Goal: Task Accomplishment & Management: Manage account settings

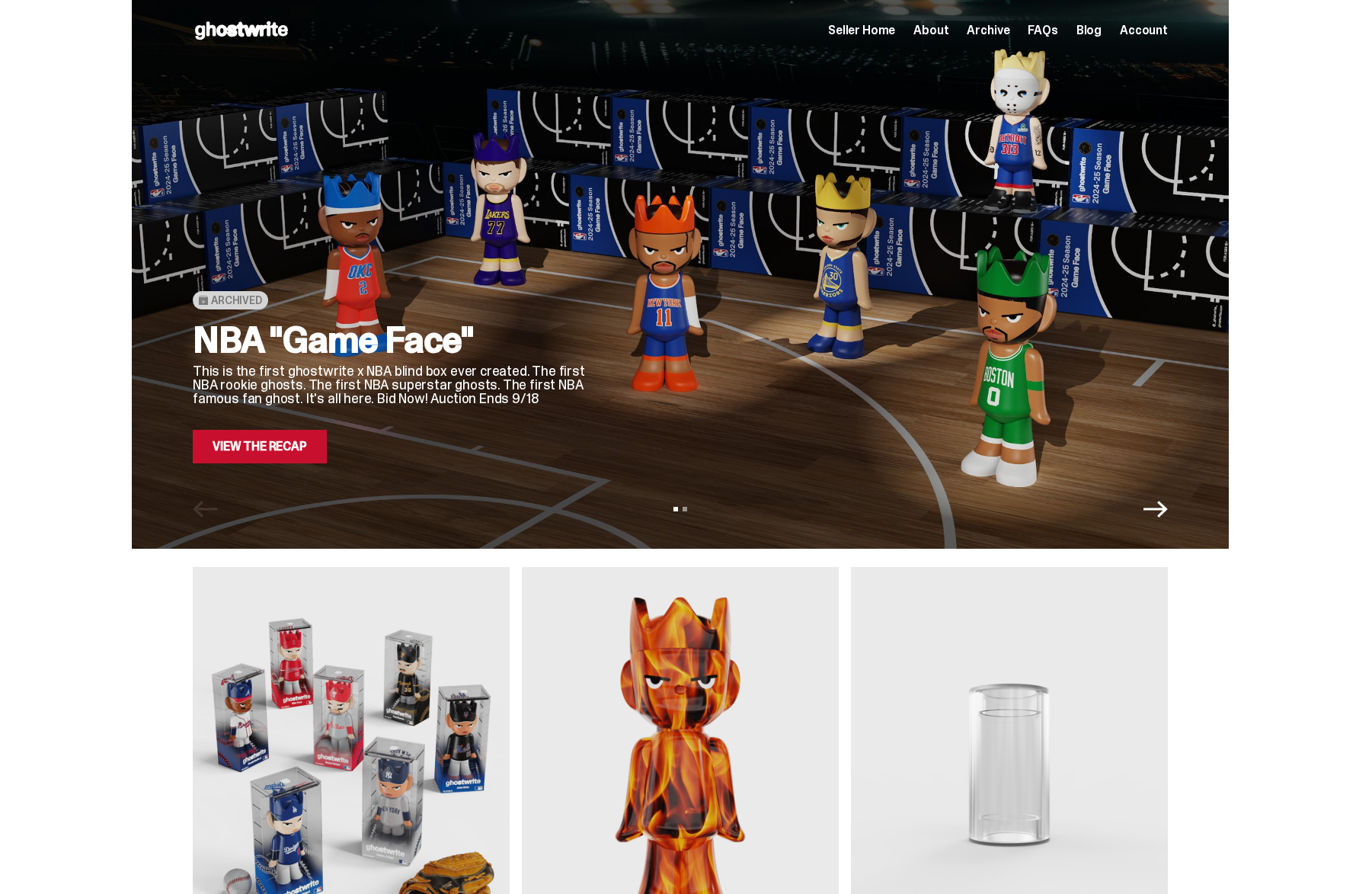
click at [233, 450] on link "View the Recap" at bounding box center [259, 447] width 134 height 34
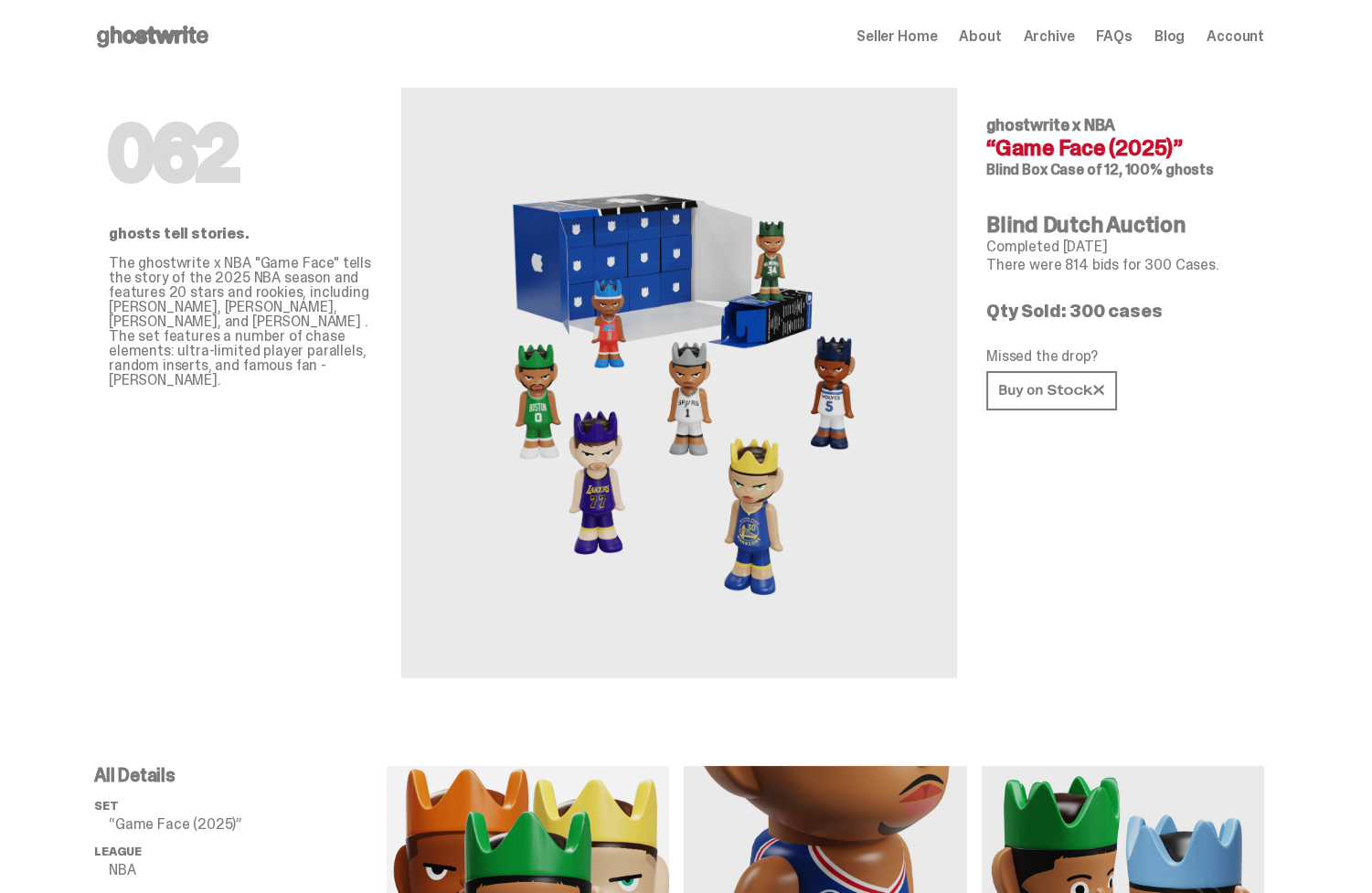
click at [901, 30] on span "Seller Home" at bounding box center [897, 37] width 81 height 15
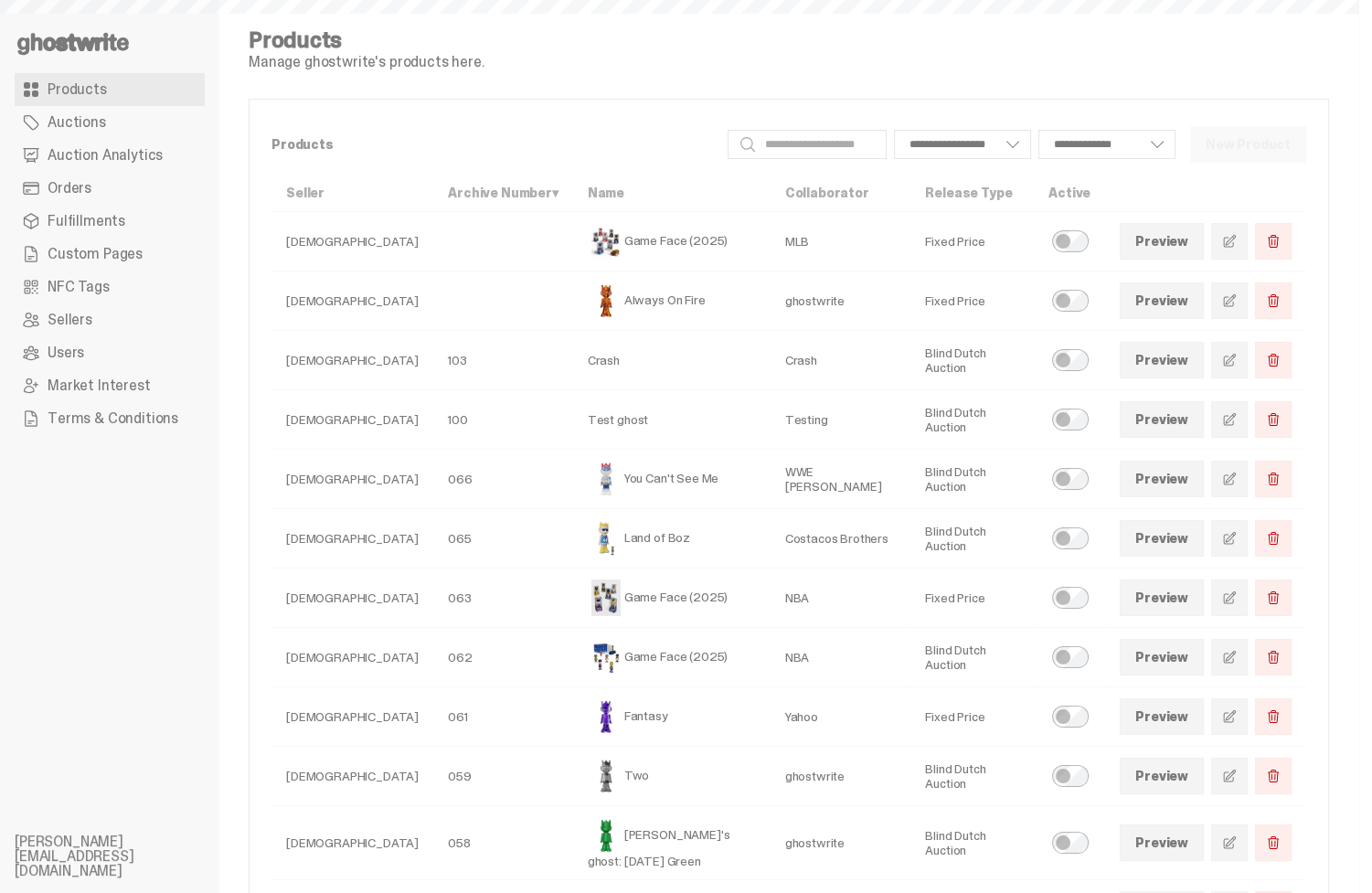
select select
click at [116, 117] on link "Auctions" at bounding box center [109, 121] width 190 height 33
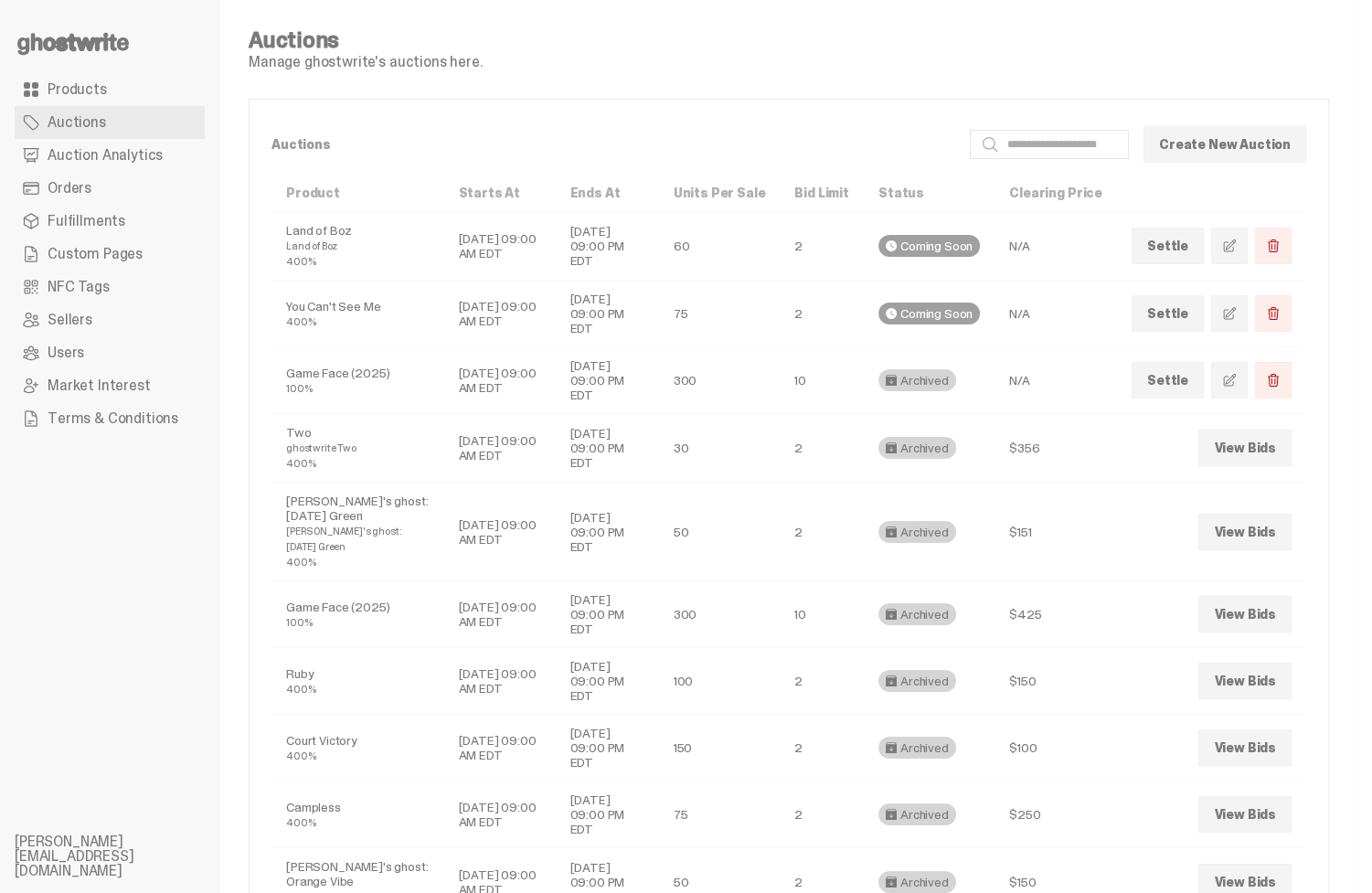
click at [1158, 378] on link "Settle" at bounding box center [1167, 380] width 72 height 37
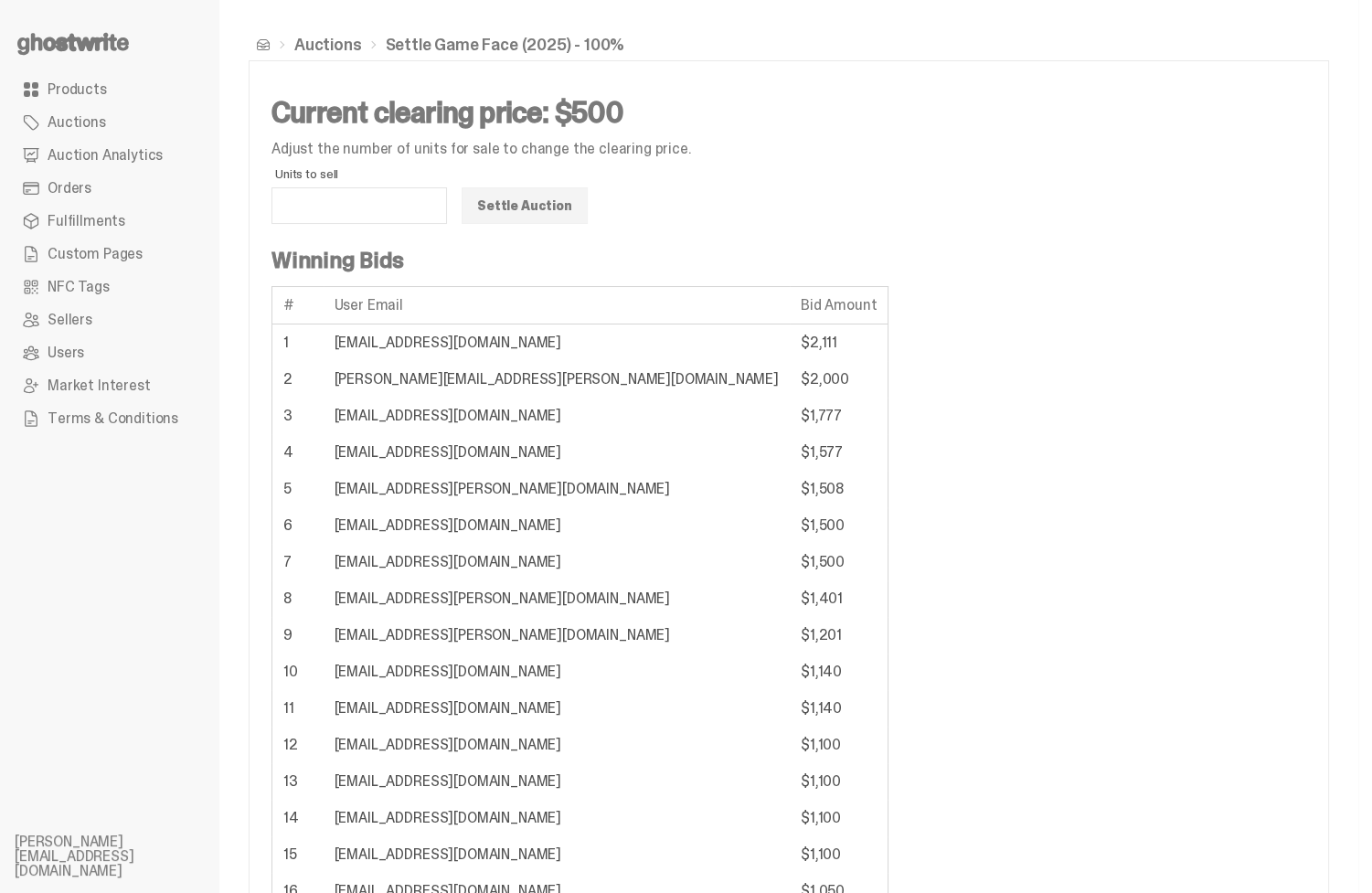
click at [101, 150] on span "Auction Analytics" at bounding box center [105, 155] width 115 height 15
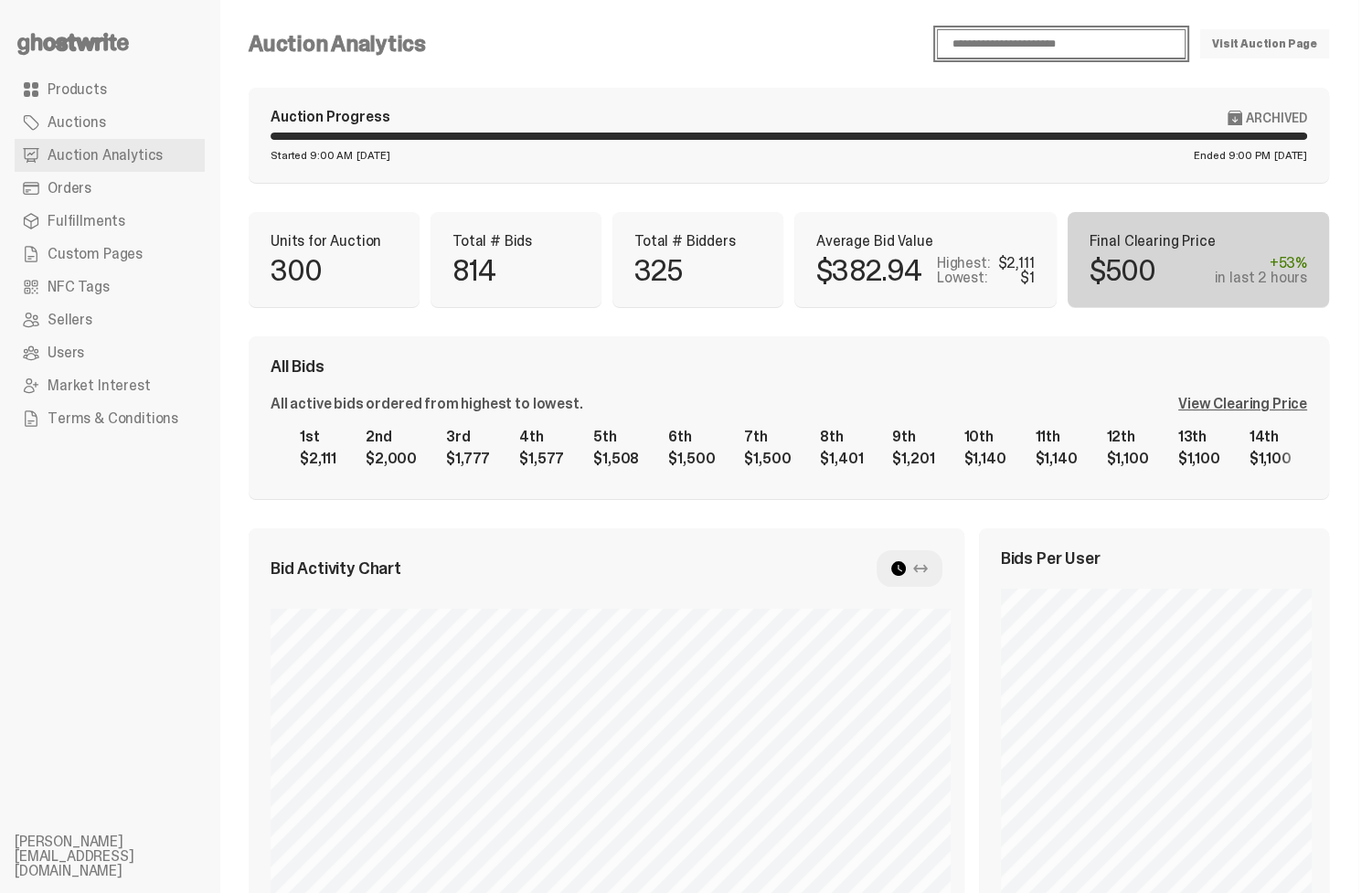
click option "**********" at bounding box center [0, 0] width 0 height 0
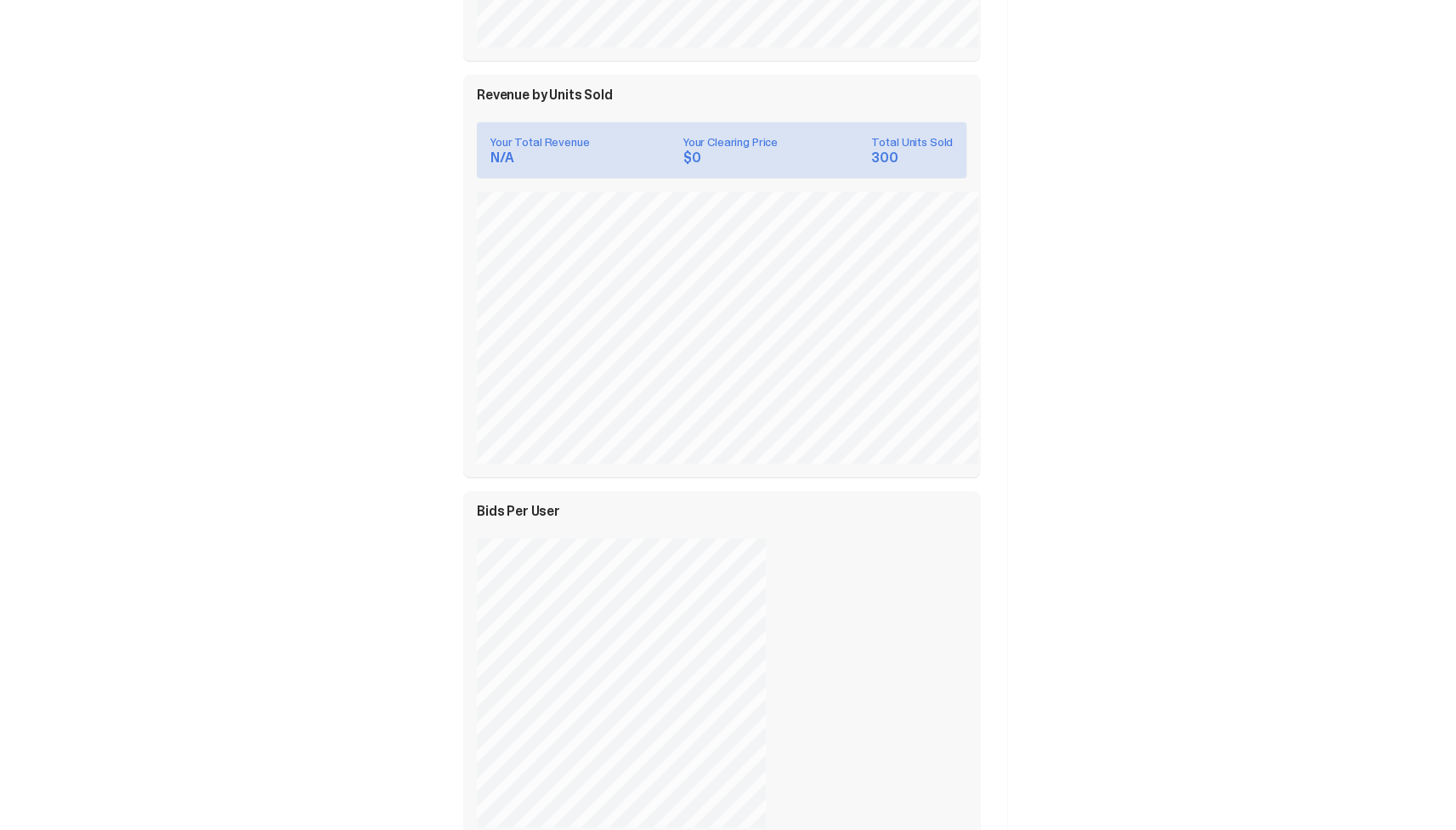
scroll to position [888, 0]
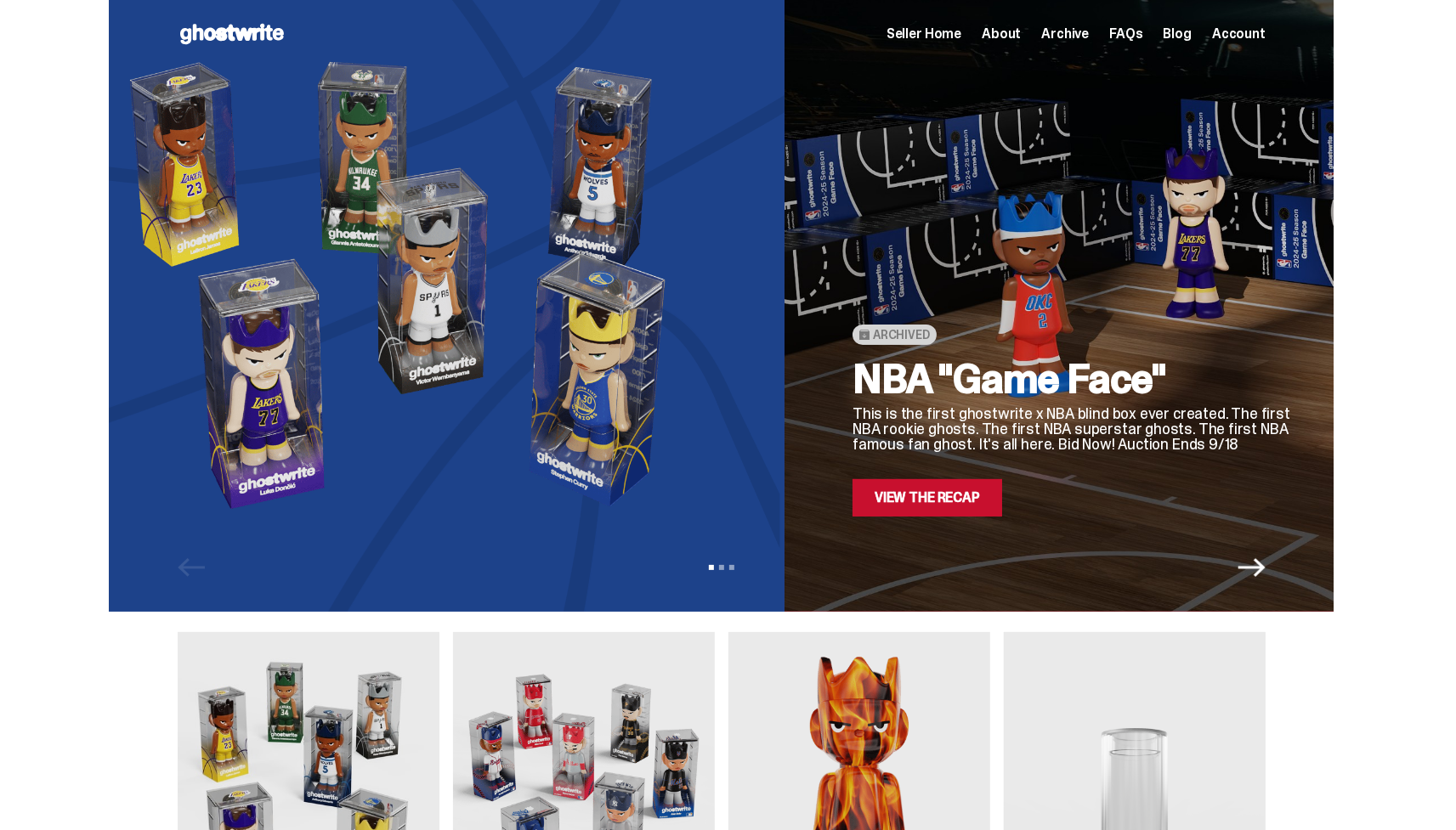
click at [263, 308] on img at bounding box center [407, 284] width 619 height 464
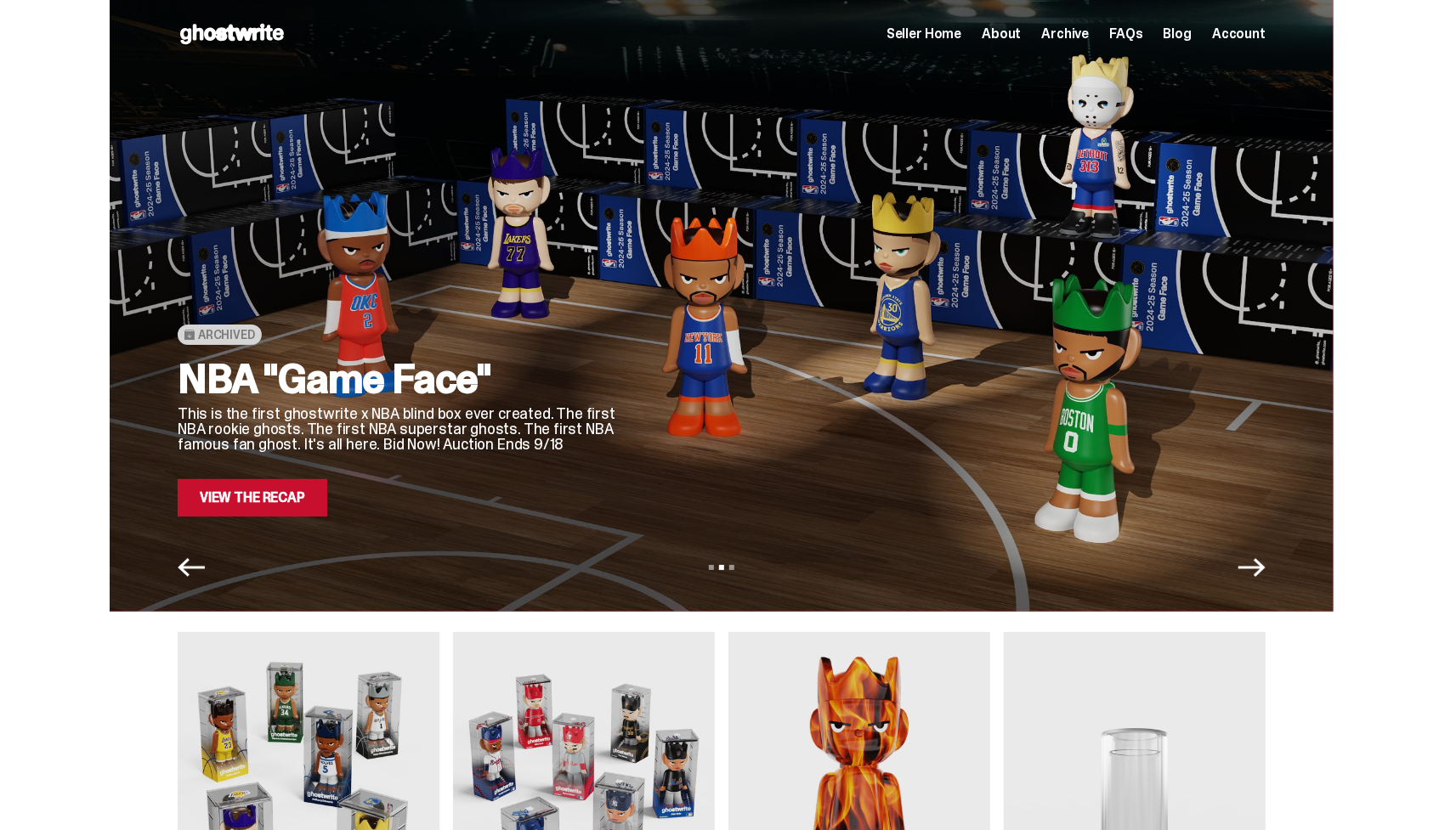
click at [217, 504] on link "View the Recap" at bounding box center [252, 498] width 150 height 38
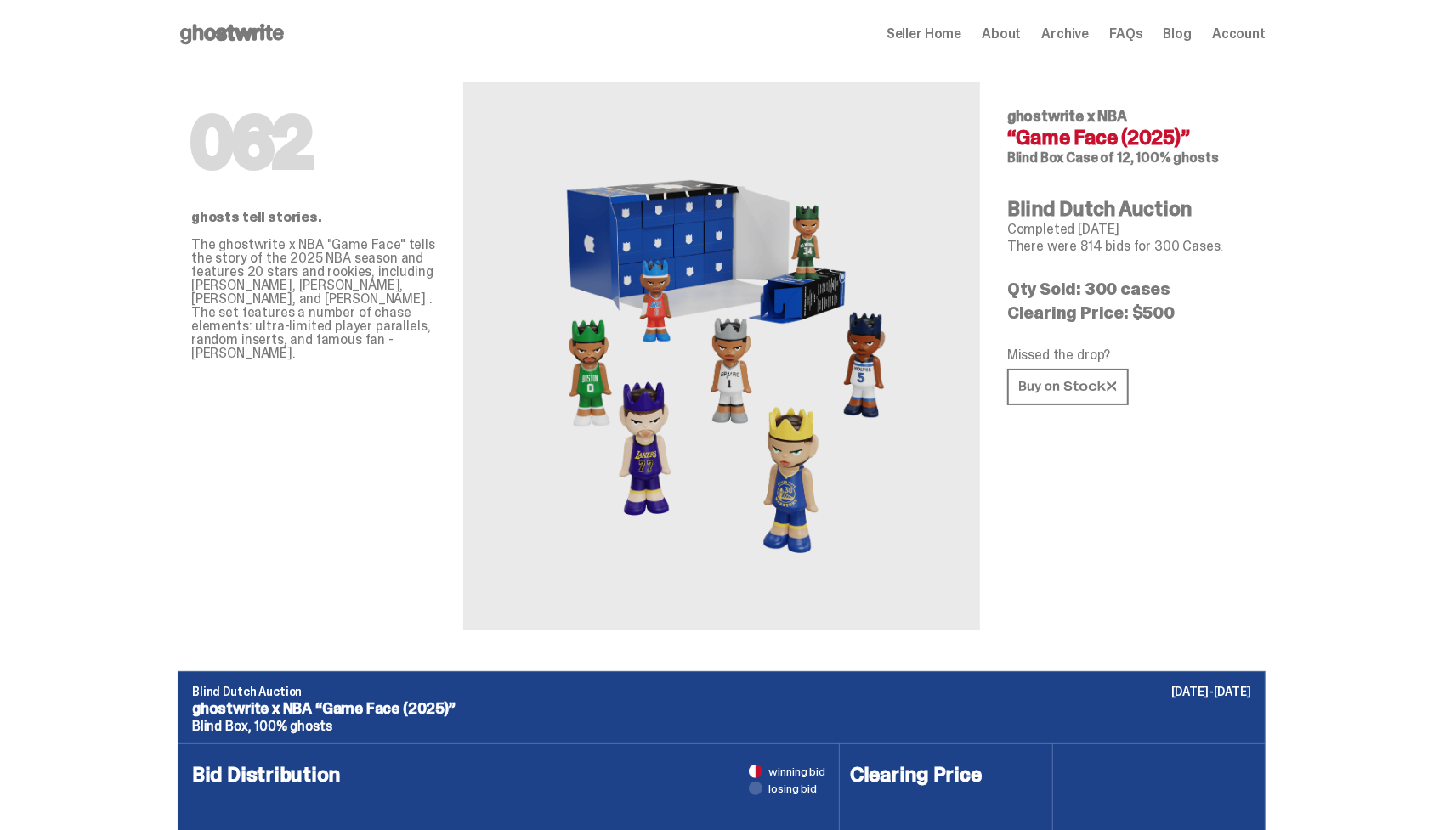
click at [267, 32] on use at bounding box center [231, 34] width 104 height 20
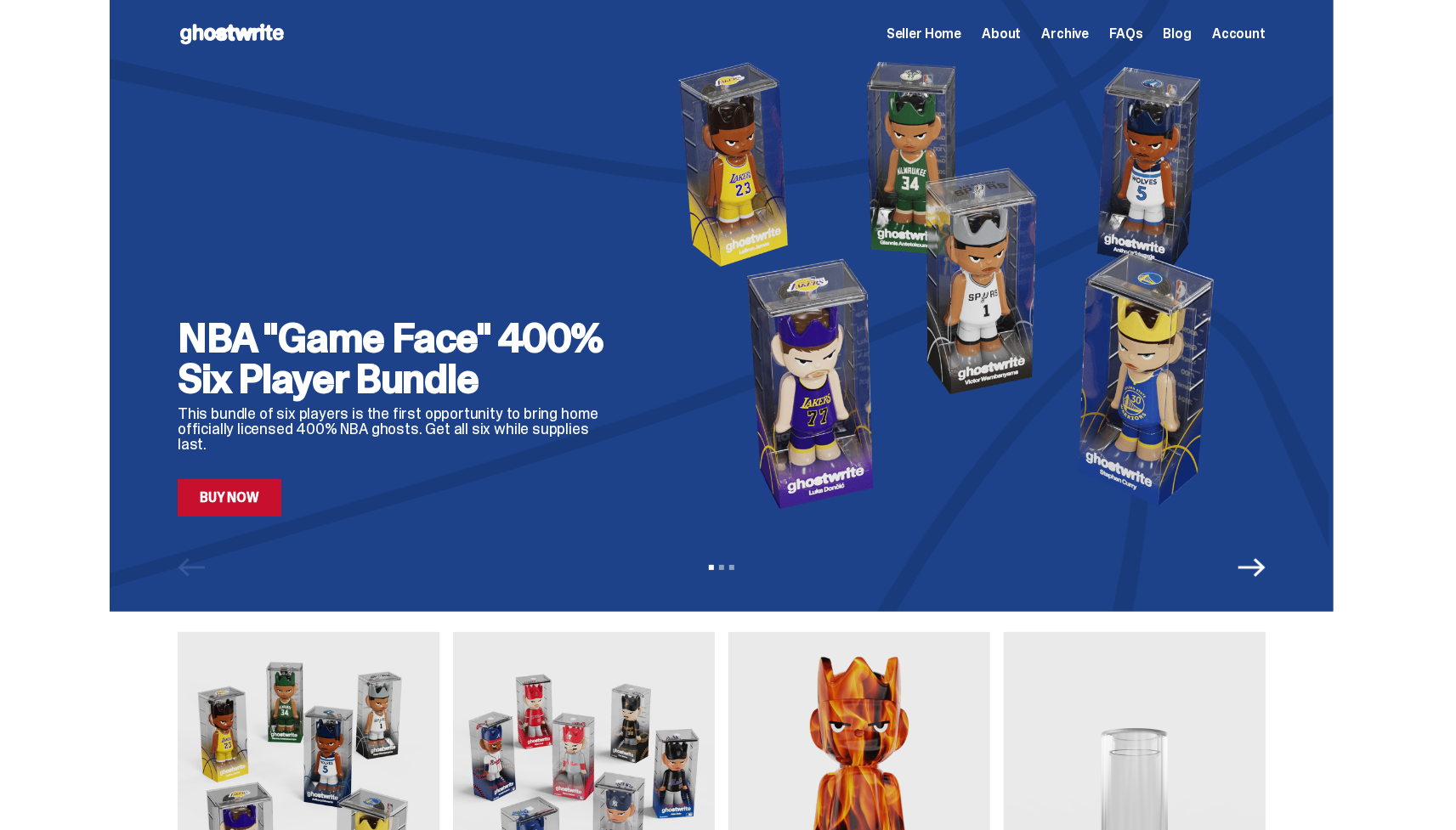
click at [243, 499] on link "Buy Now" at bounding box center [229, 498] width 104 height 38
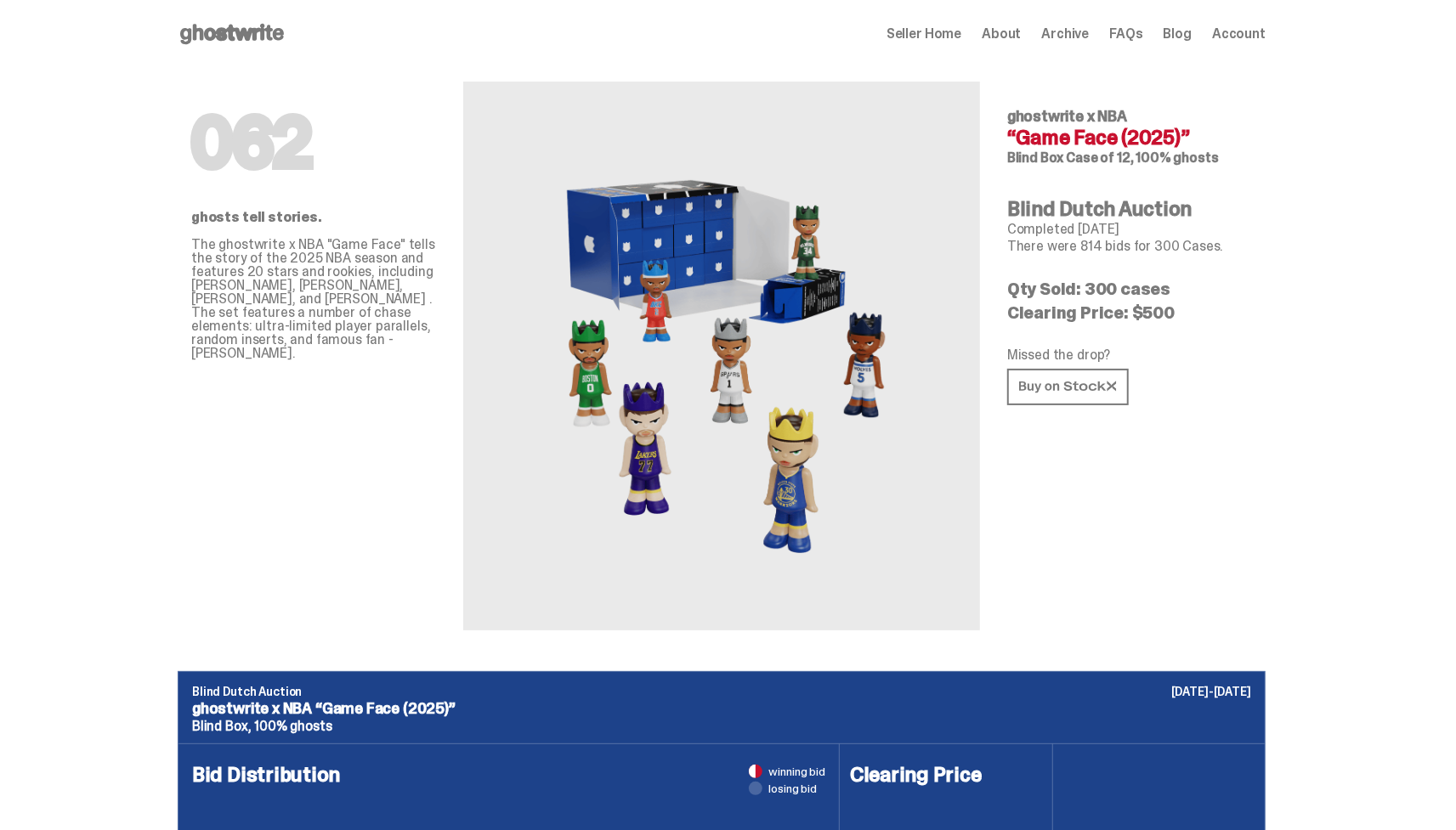
click at [945, 34] on span "Seller Home" at bounding box center [924, 34] width 75 height 14
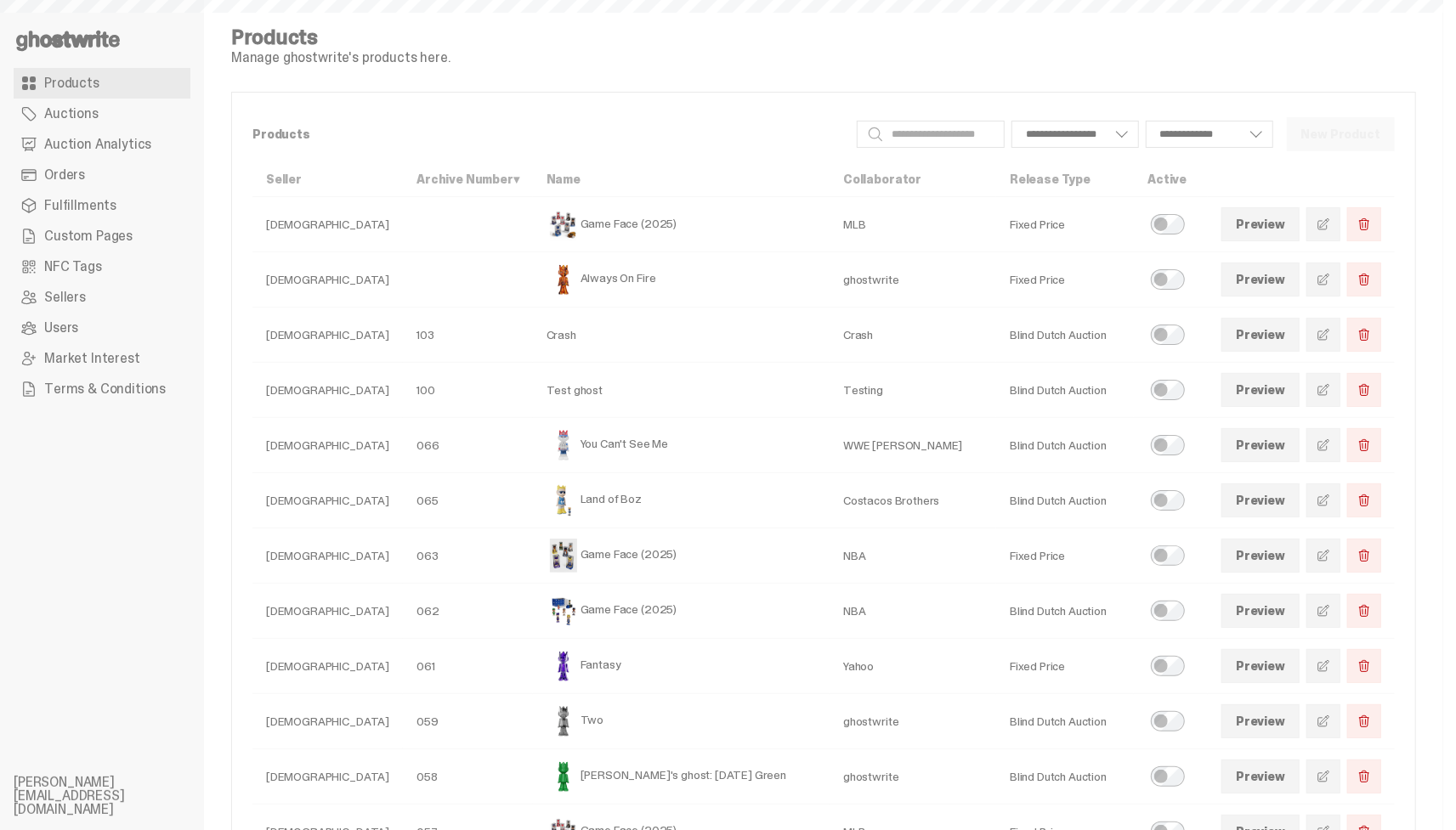
select select
click at [117, 238] on span "Custom Pages" at bounding box center [88, 236] width 88 height 14
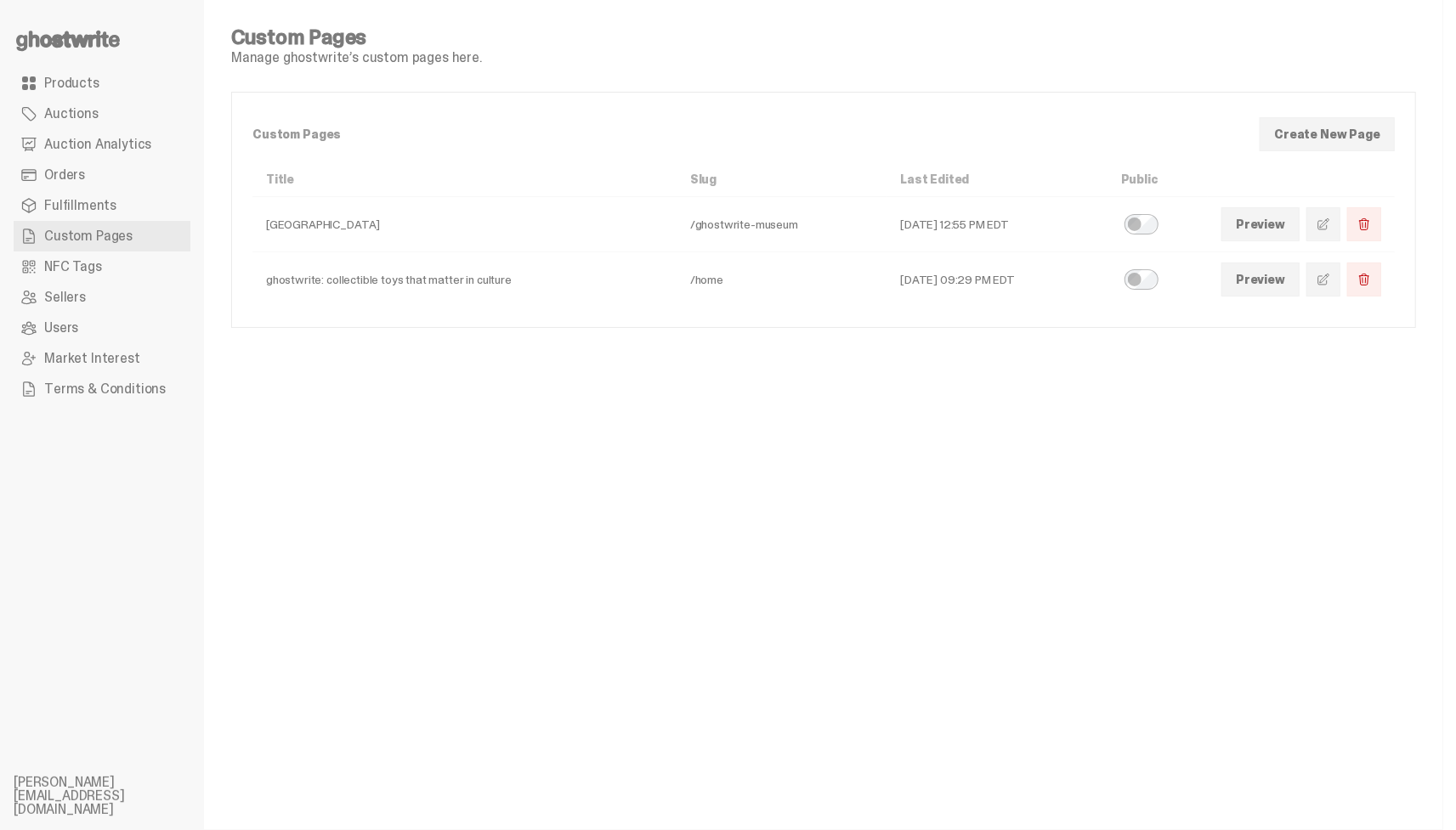
click at [91, 81] on span "Products" at bounding box center [72, 83] width 55 height 14
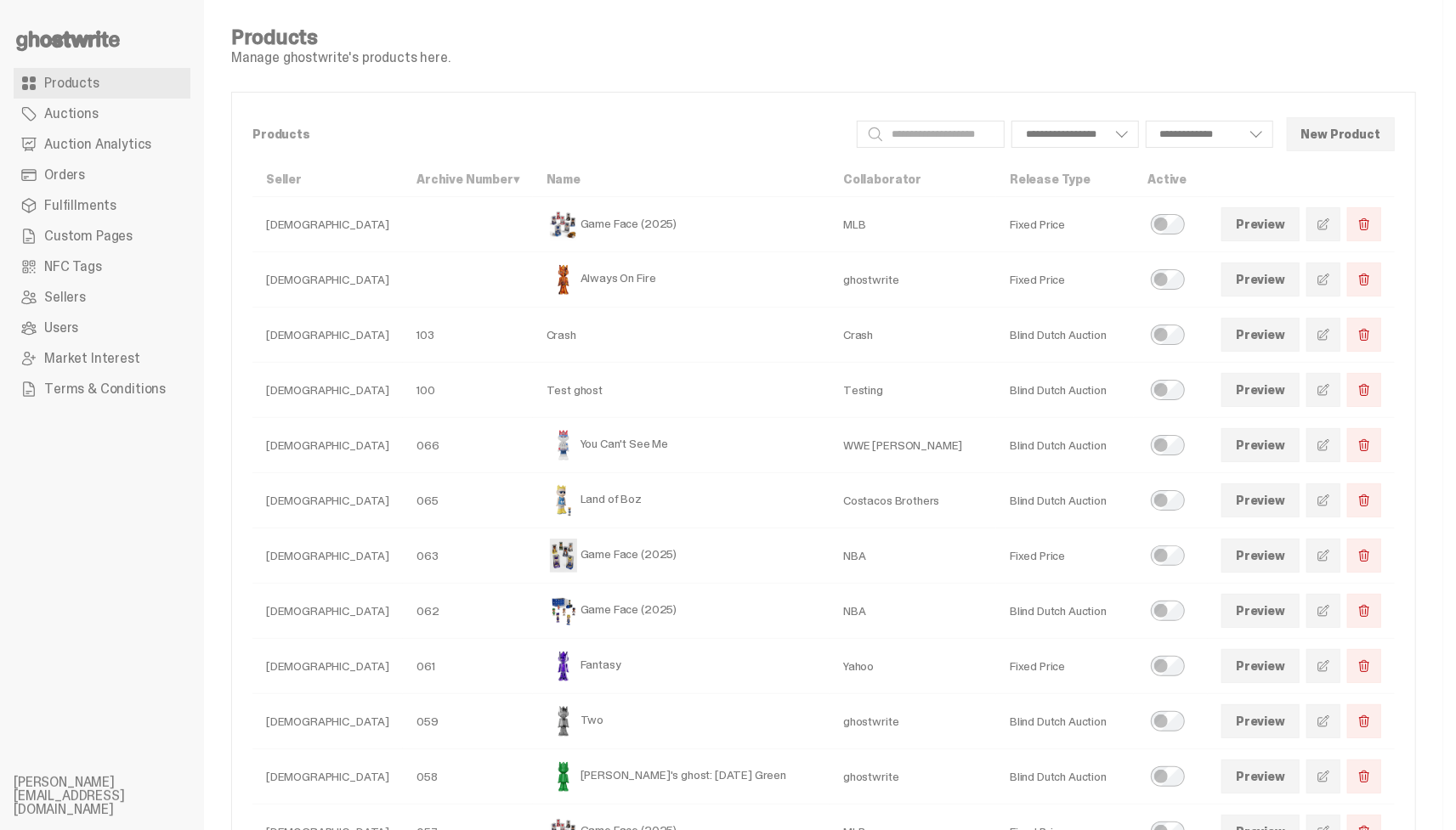
click at [106, 243] on span "Custom Pages" at bounding box center [88, 236] width 88 height 14
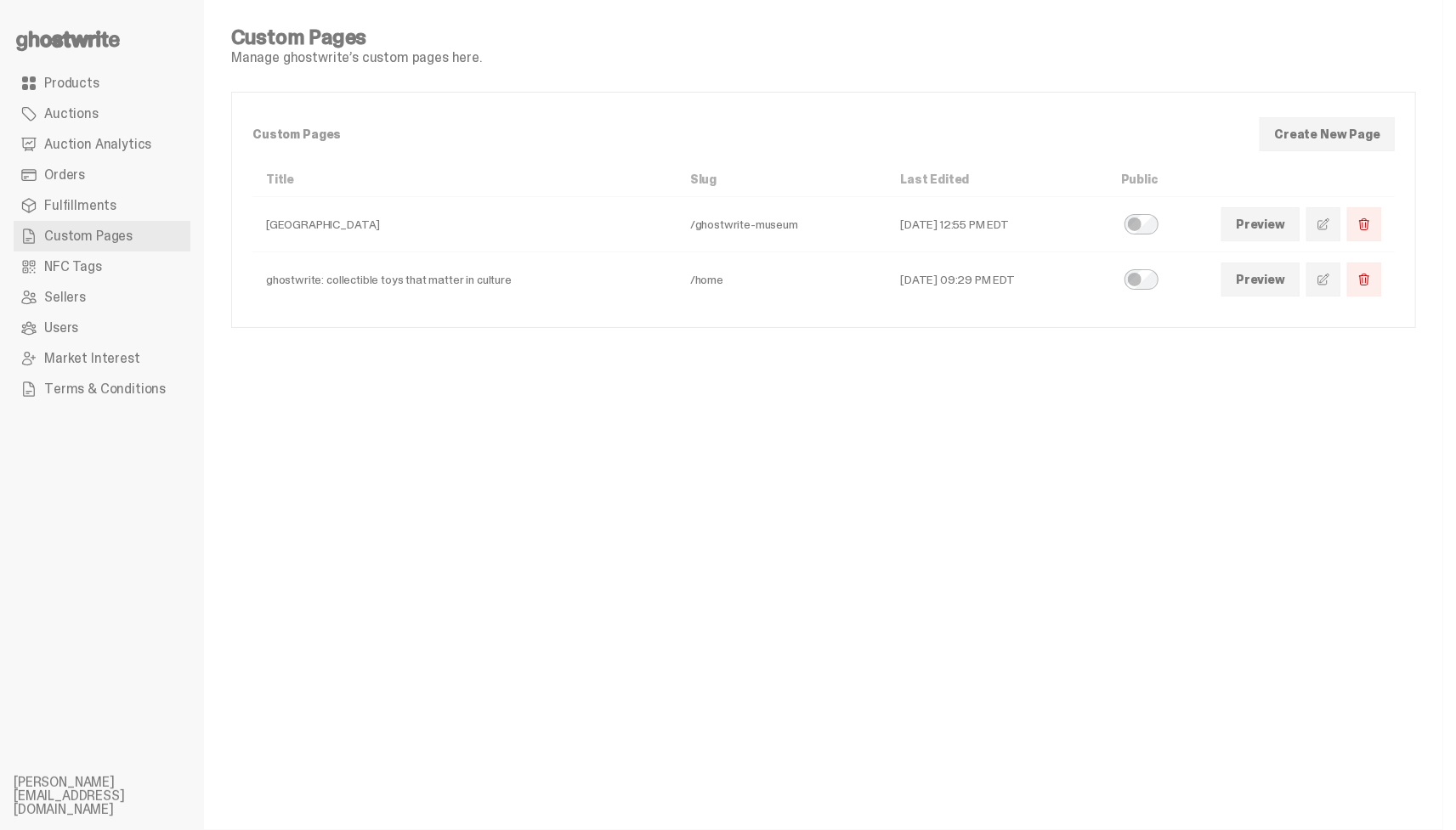
click at [1330, 279] on span at bounding box center [1323, 279] width 14 height 14
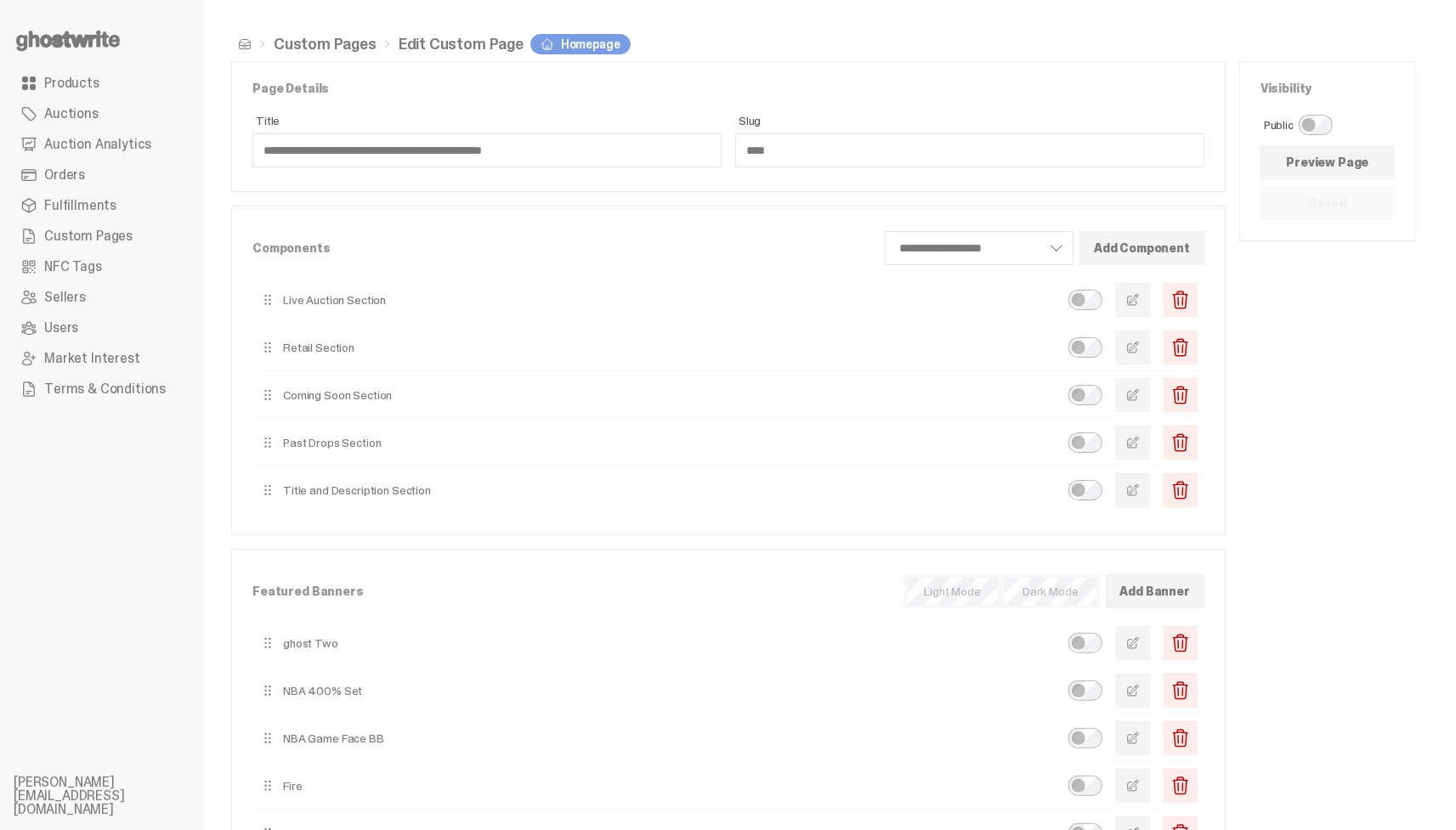
click at [1139, 293] on span "button" at bounding box center [1133, 300] width 14 height 14
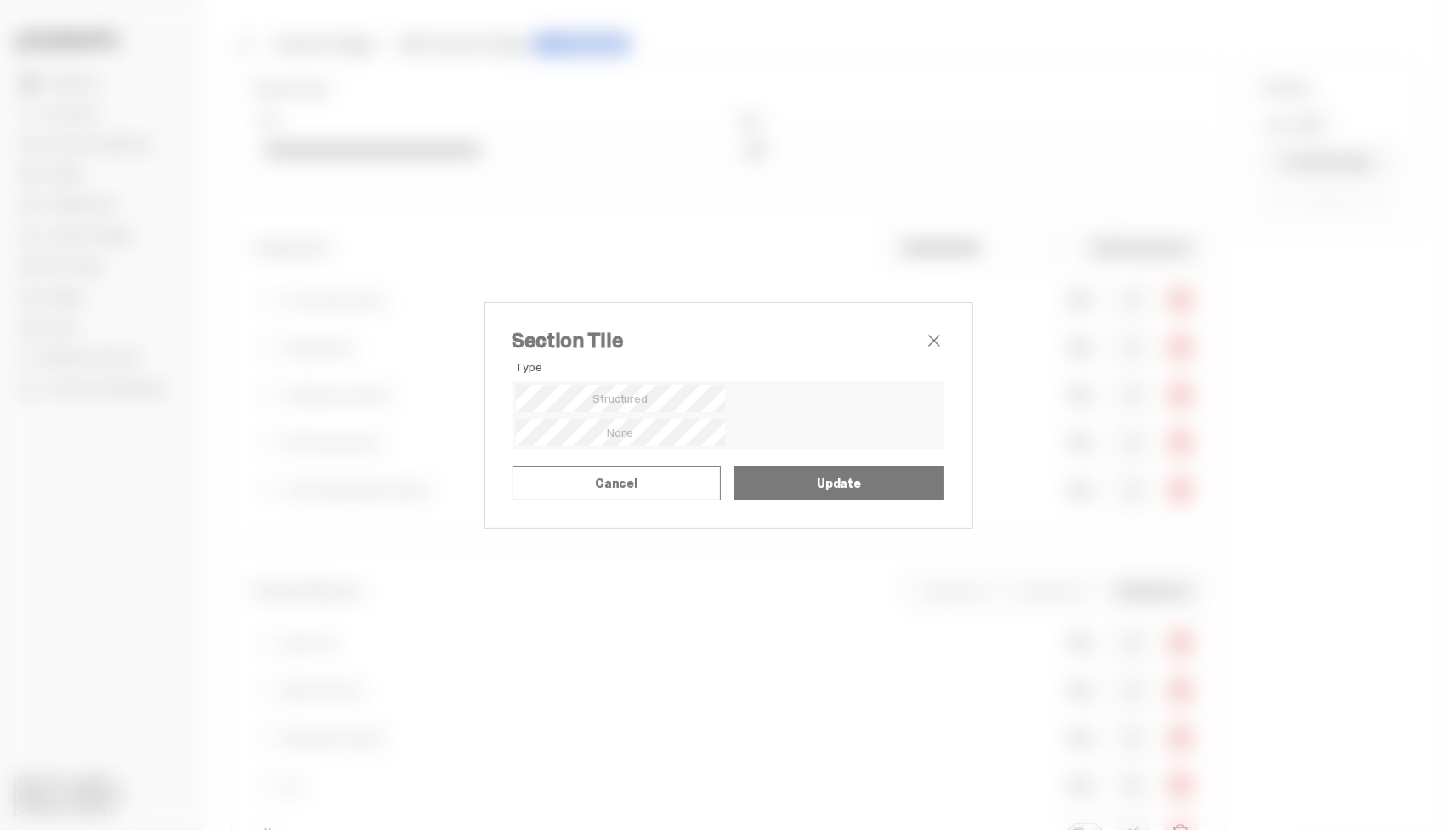
scroll to position [7, 0]
click at [1074, 126] on div "Section Tile Type Alignment Mode Title Upload SVG as Title Title SVG" at bounding box center [728, 415] width 1456 height 830
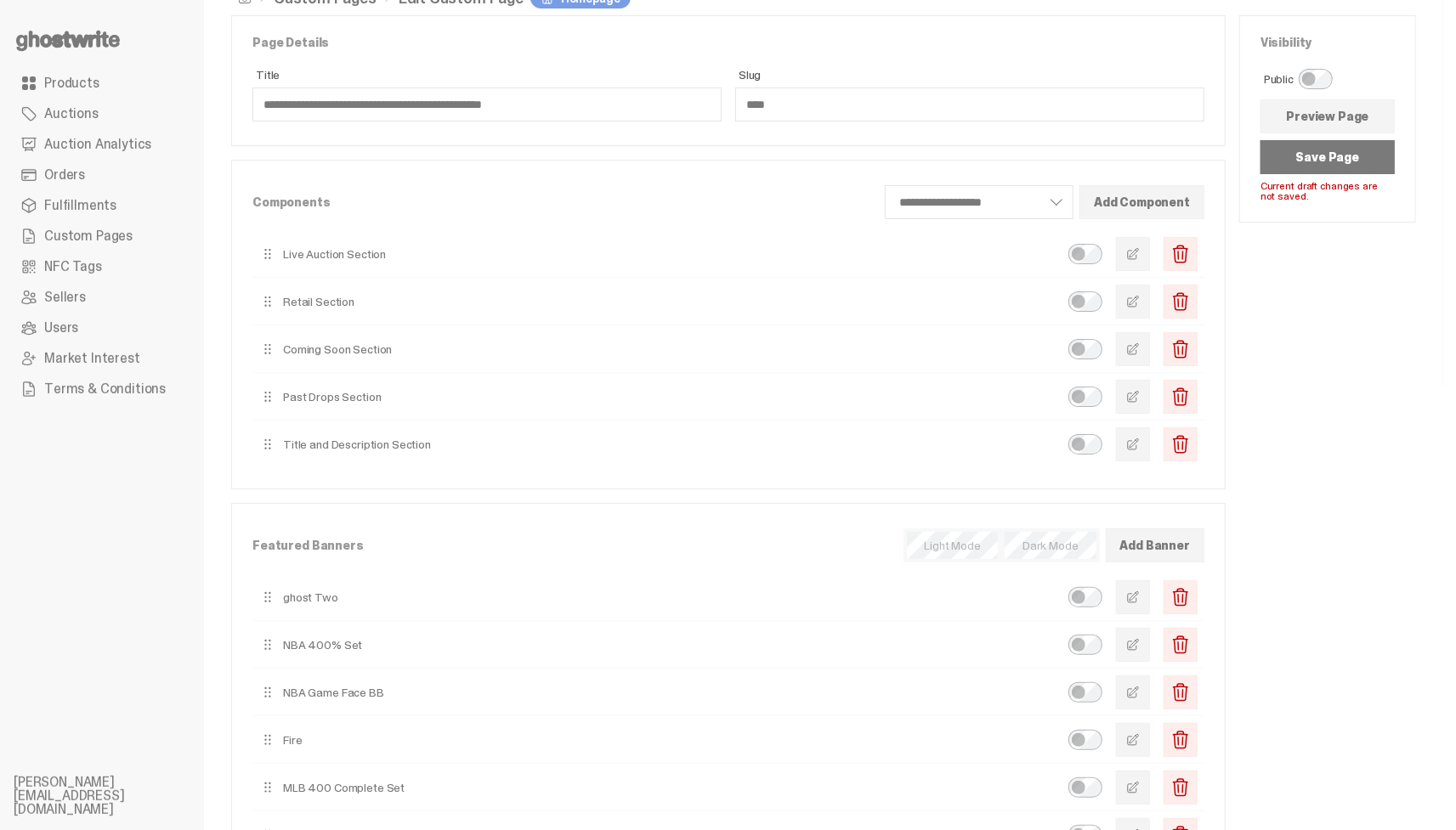
scroll to position [0, 0]
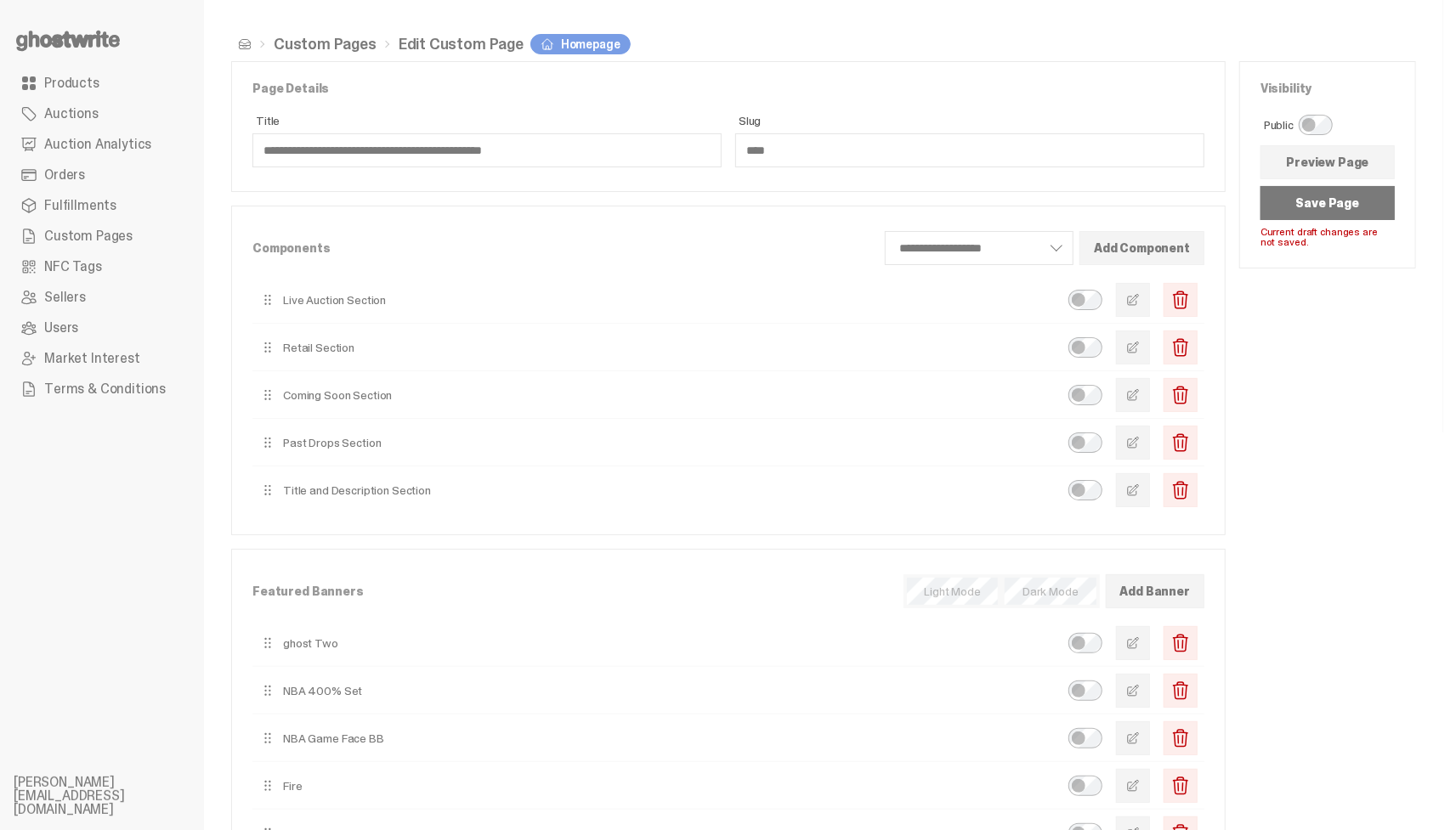
click at [360, 44] on link "Custom Pages" at bounding box center [325, 44] width 103 height 16
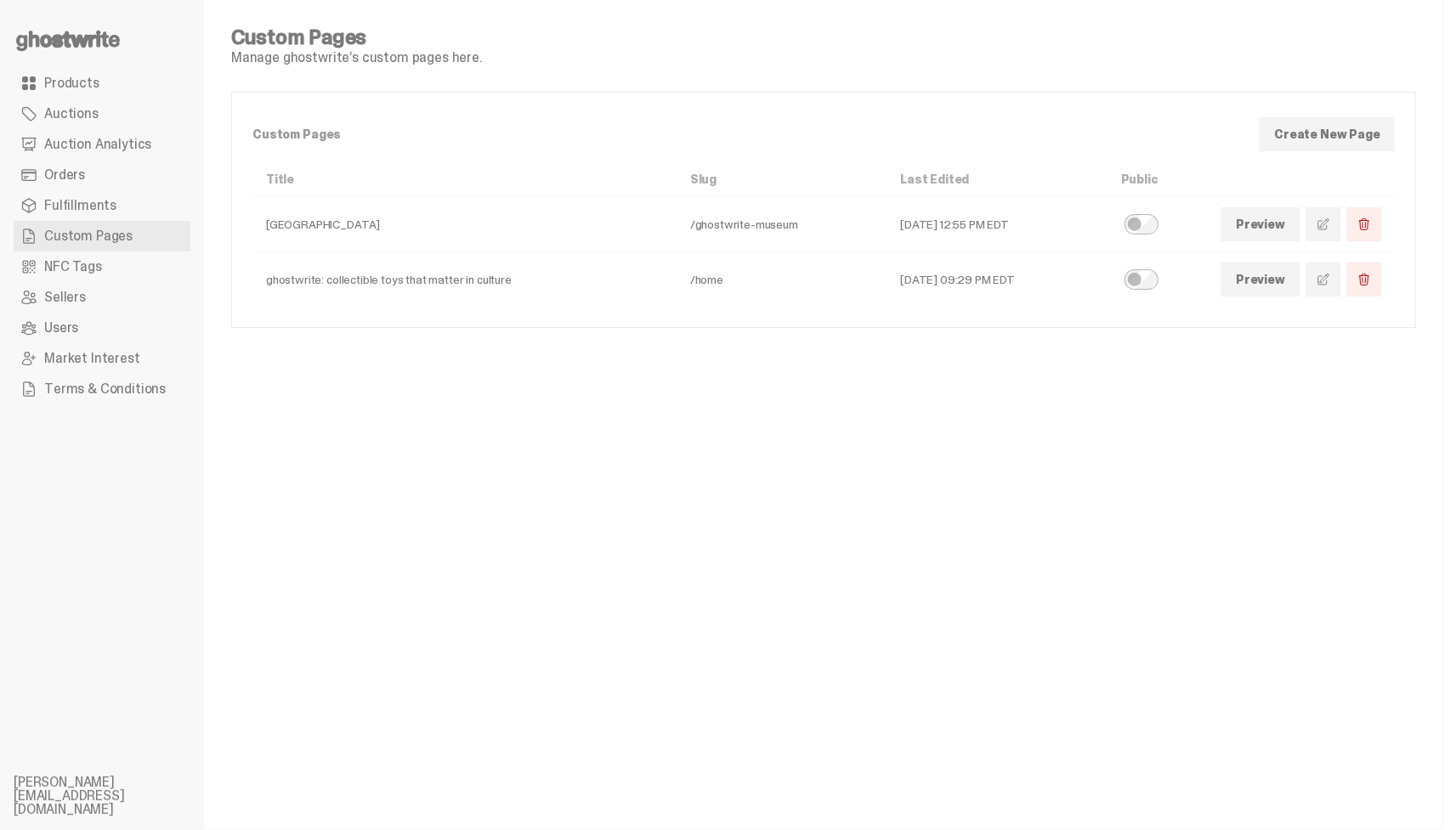
click at [1330, 283] on span at bounding box center [1323, 279] width 14 height 14
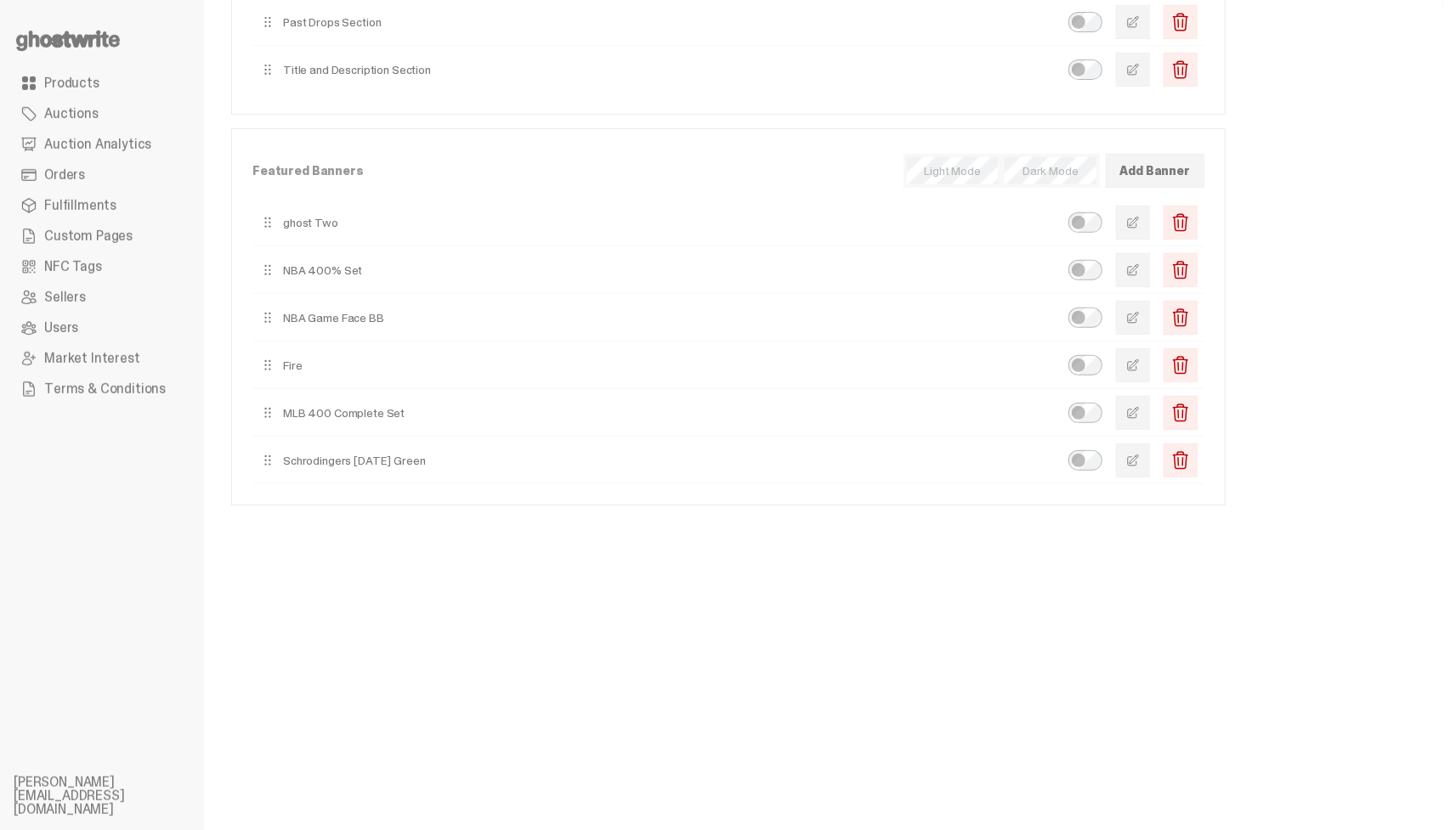
scroll to position [423, 0]
click at [1150, 257] on button "button" at bounding box center [1133, 267] width 34 height 34
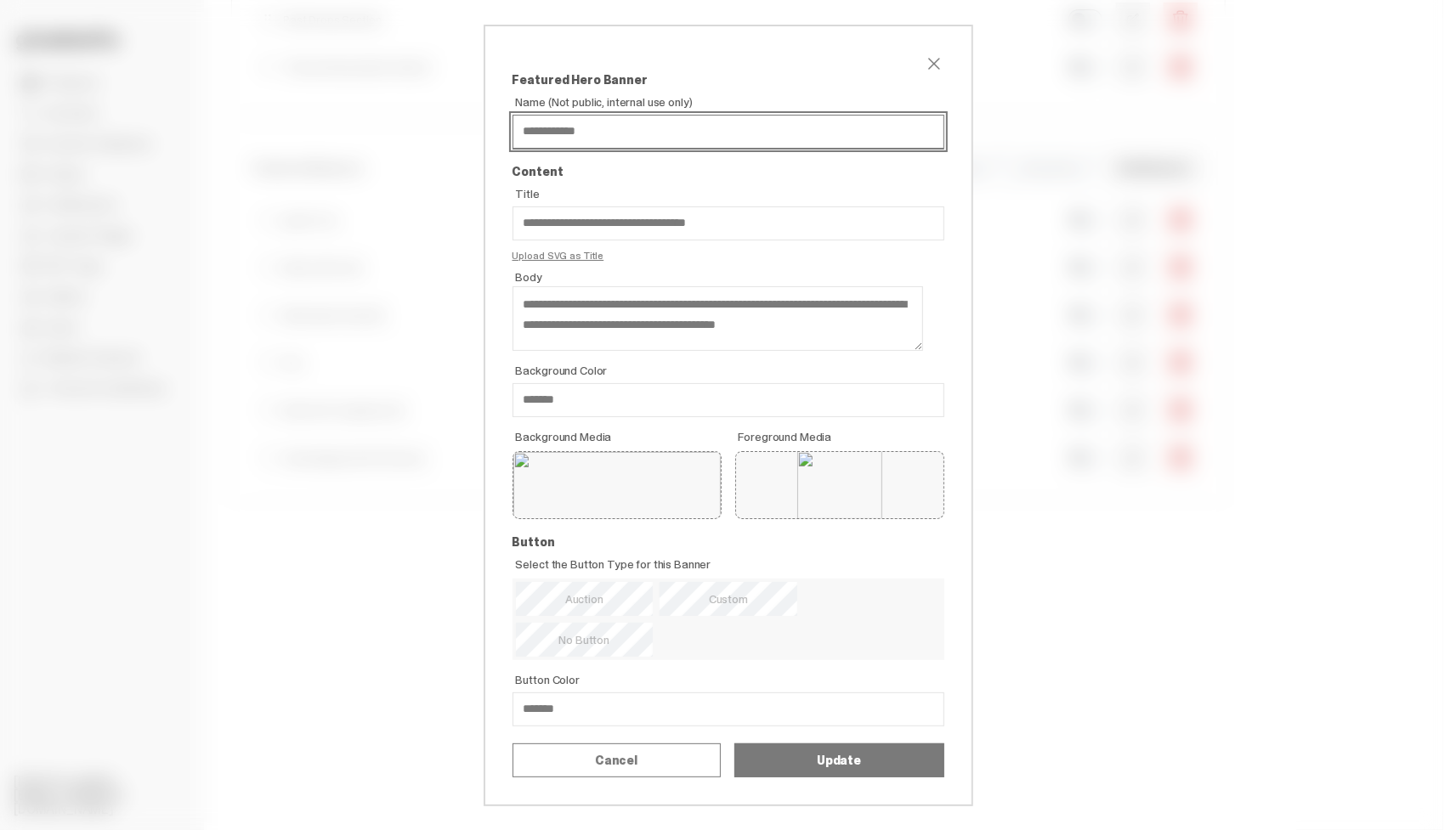
scroll to position [40, 0]
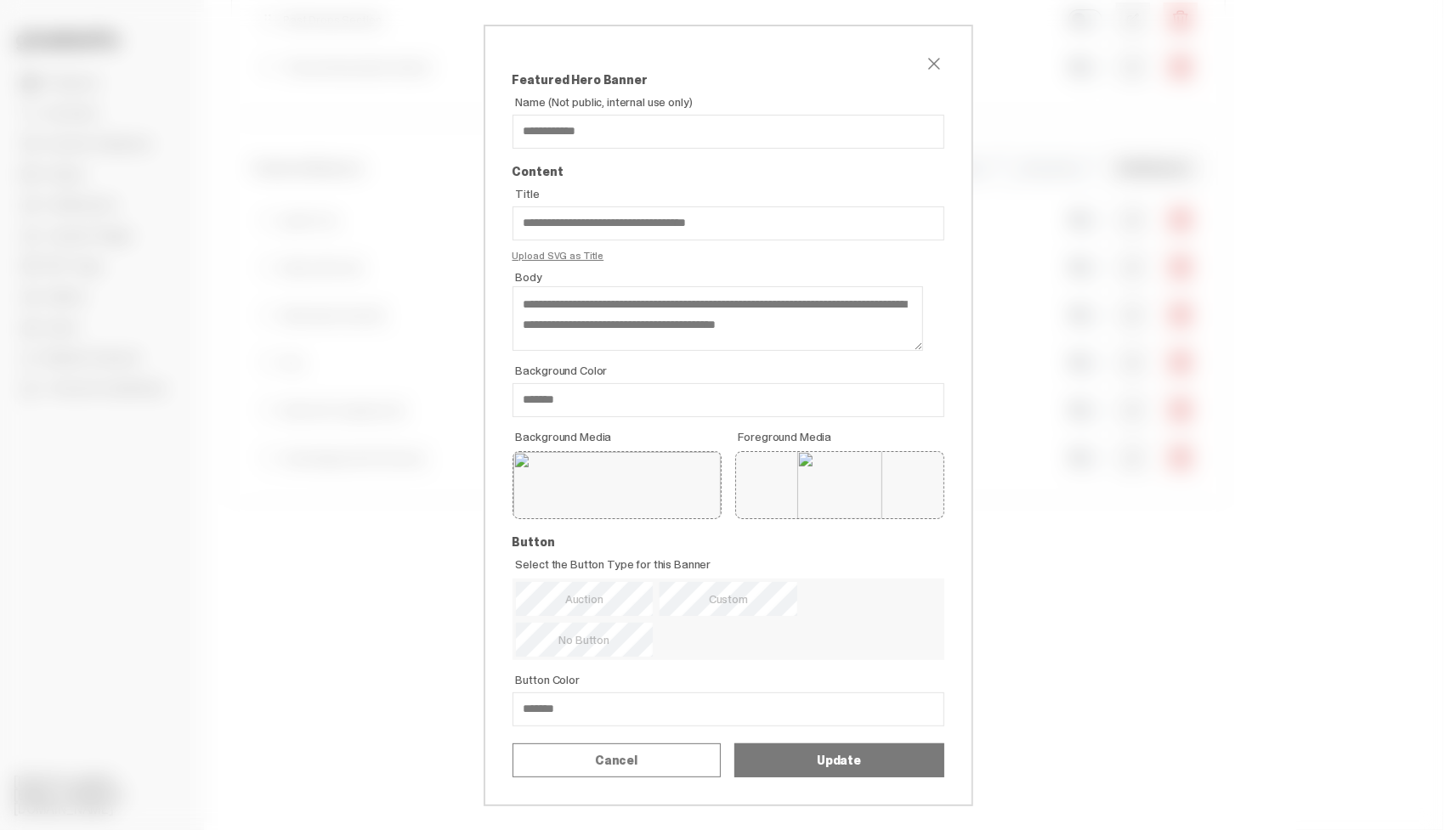
click at [0, 0] on input "**********" at bounding box center [0, 0] width 0 height 0
paste input "*"
click at [0, 0] on input "**********" at bounding box center [0, 0] width 0 height 0
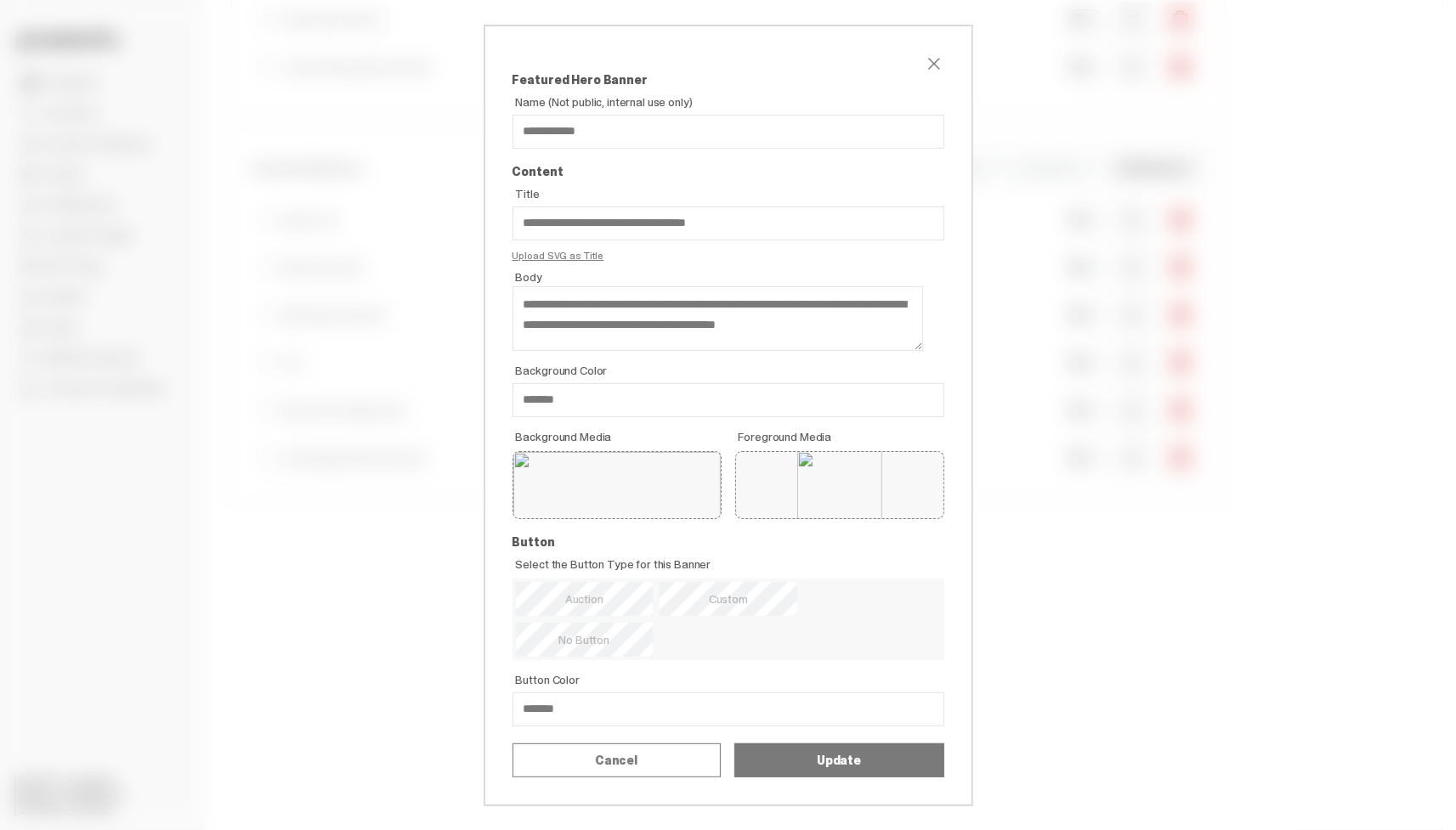
click at [0, 0] on input "**********" at bounding box center [0, 0] width 0 height 0
click at [407, 500] on div "**********" at bounding box center [728, 415] width 1456 height 830
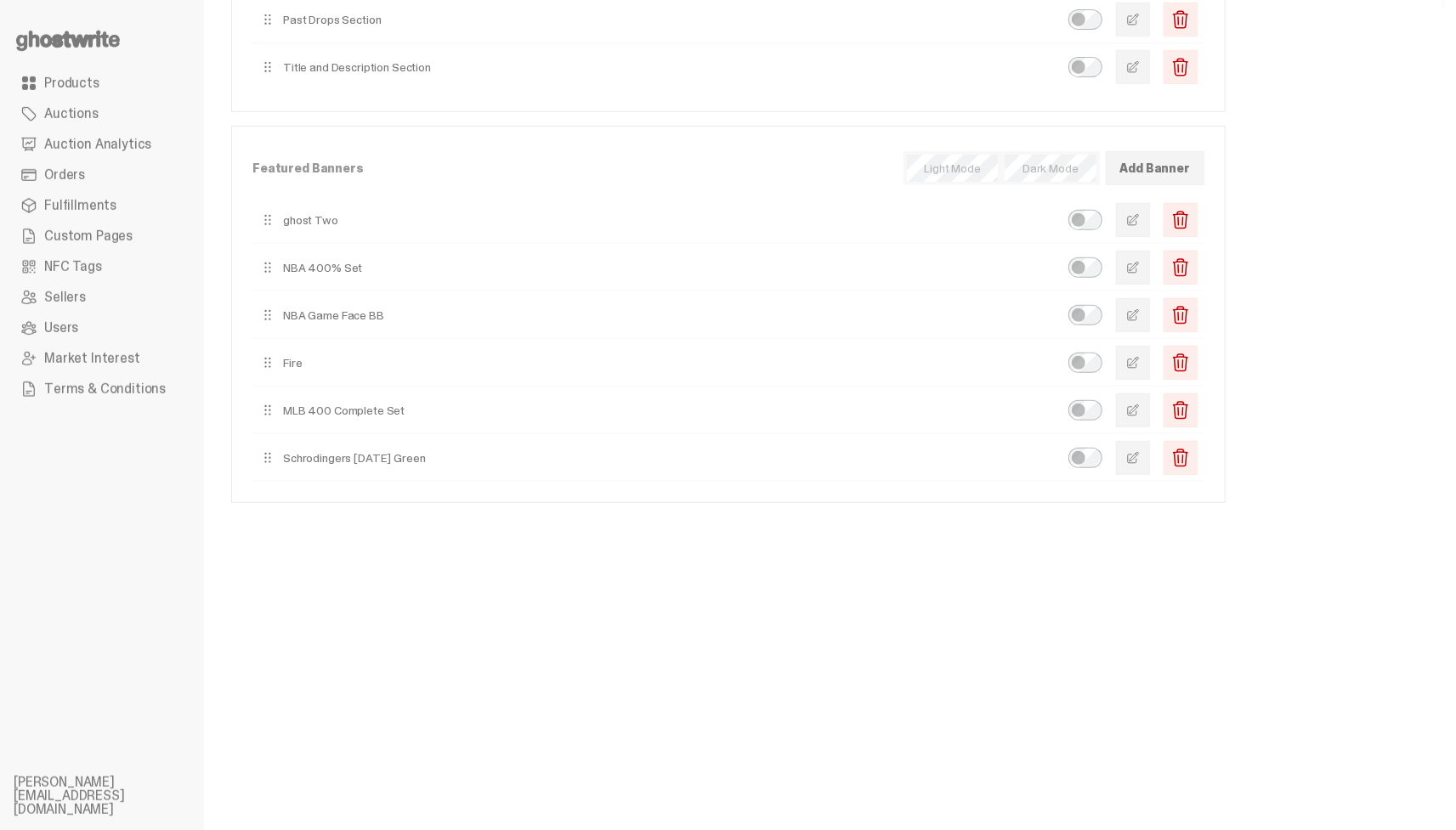
click at [1139, 265] on span "button" at bounding box center [1133, 267] width 14 height 14
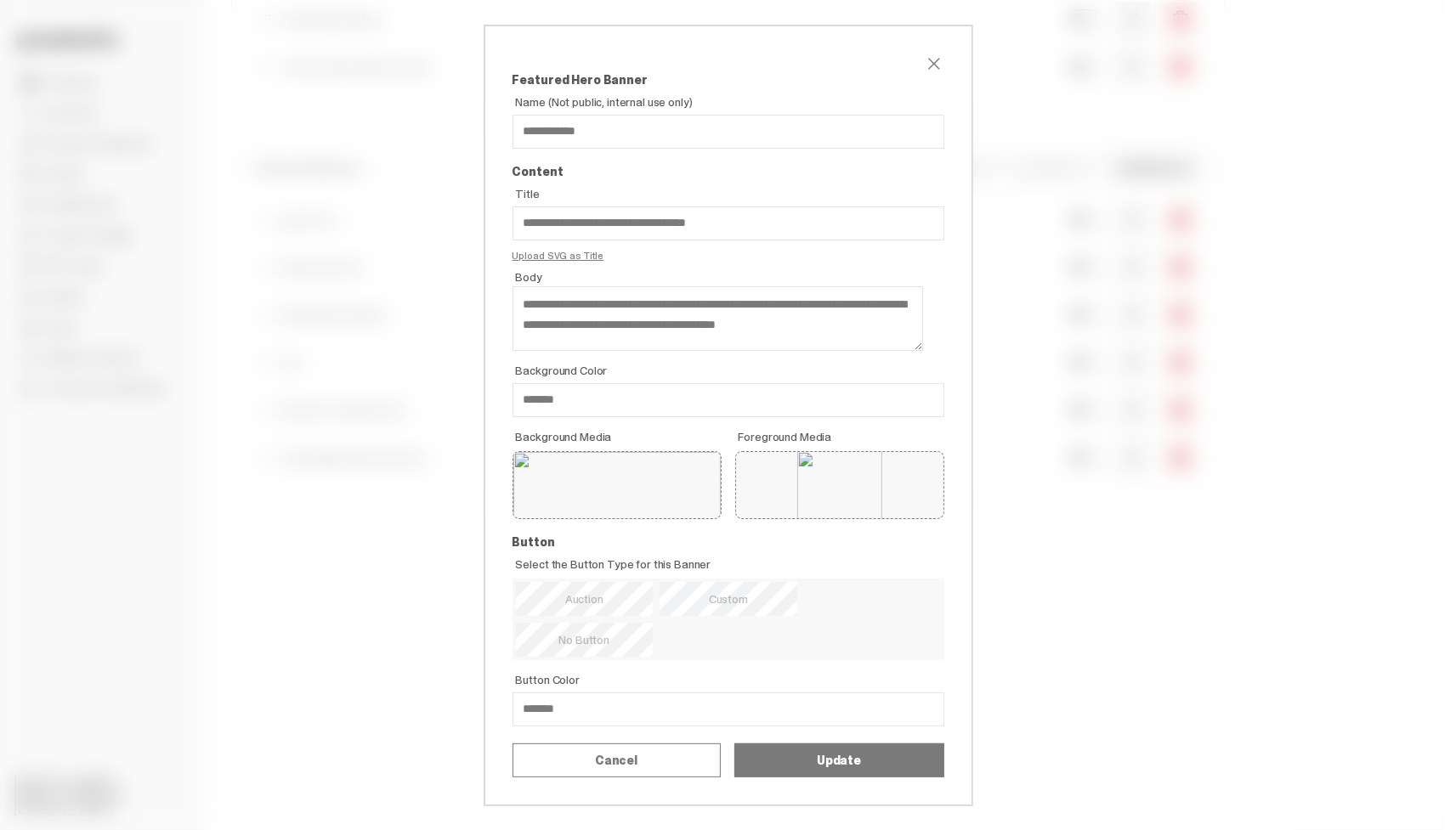
click at [0, 0] on input "**********" at bounding box center [0, 0] width 0 height 0
type input "**********"
click at [863, 778] on button "Update" at bounding box center [839, 760] width 210 height 34
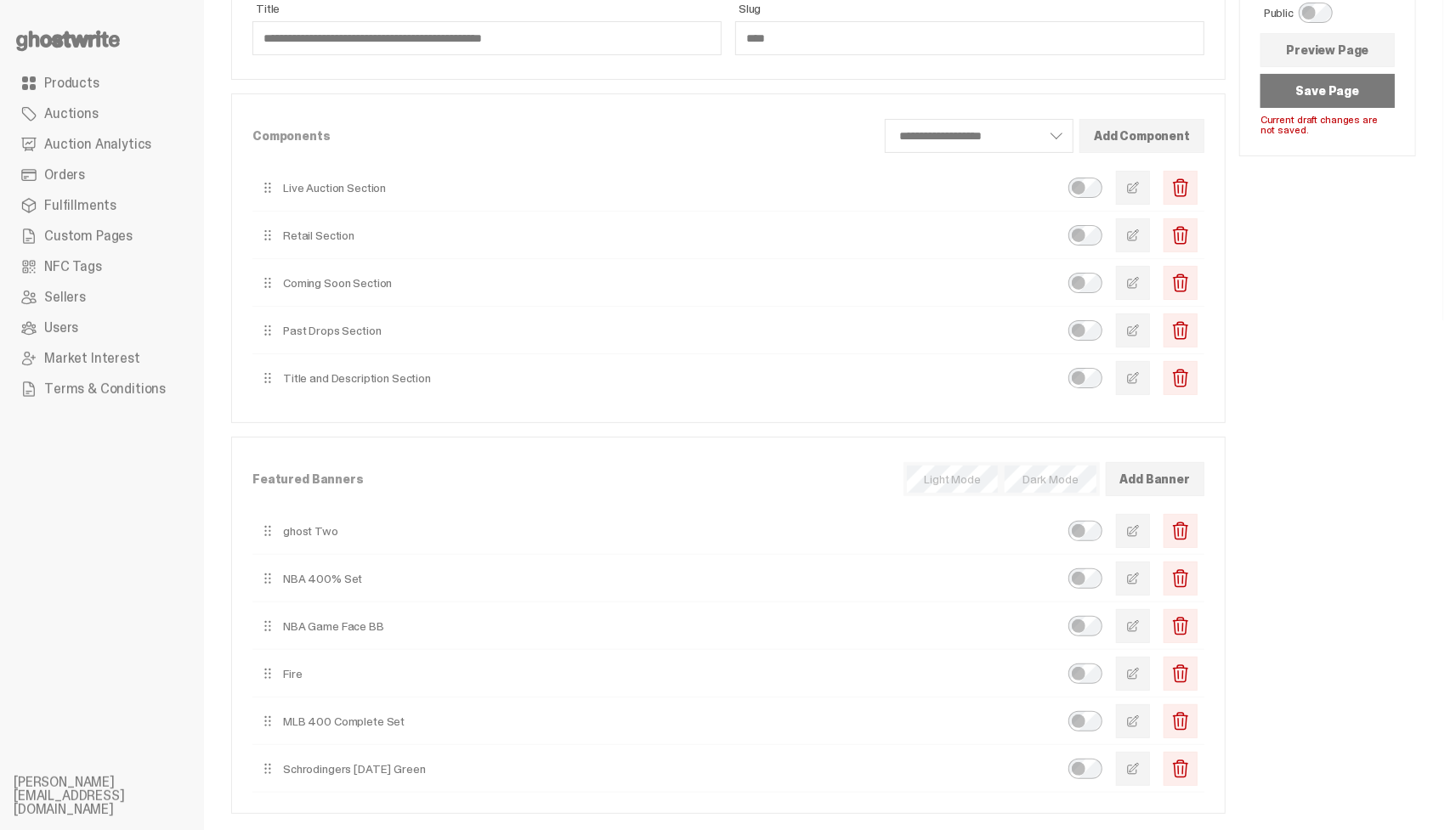
scroll to position [116, 0]
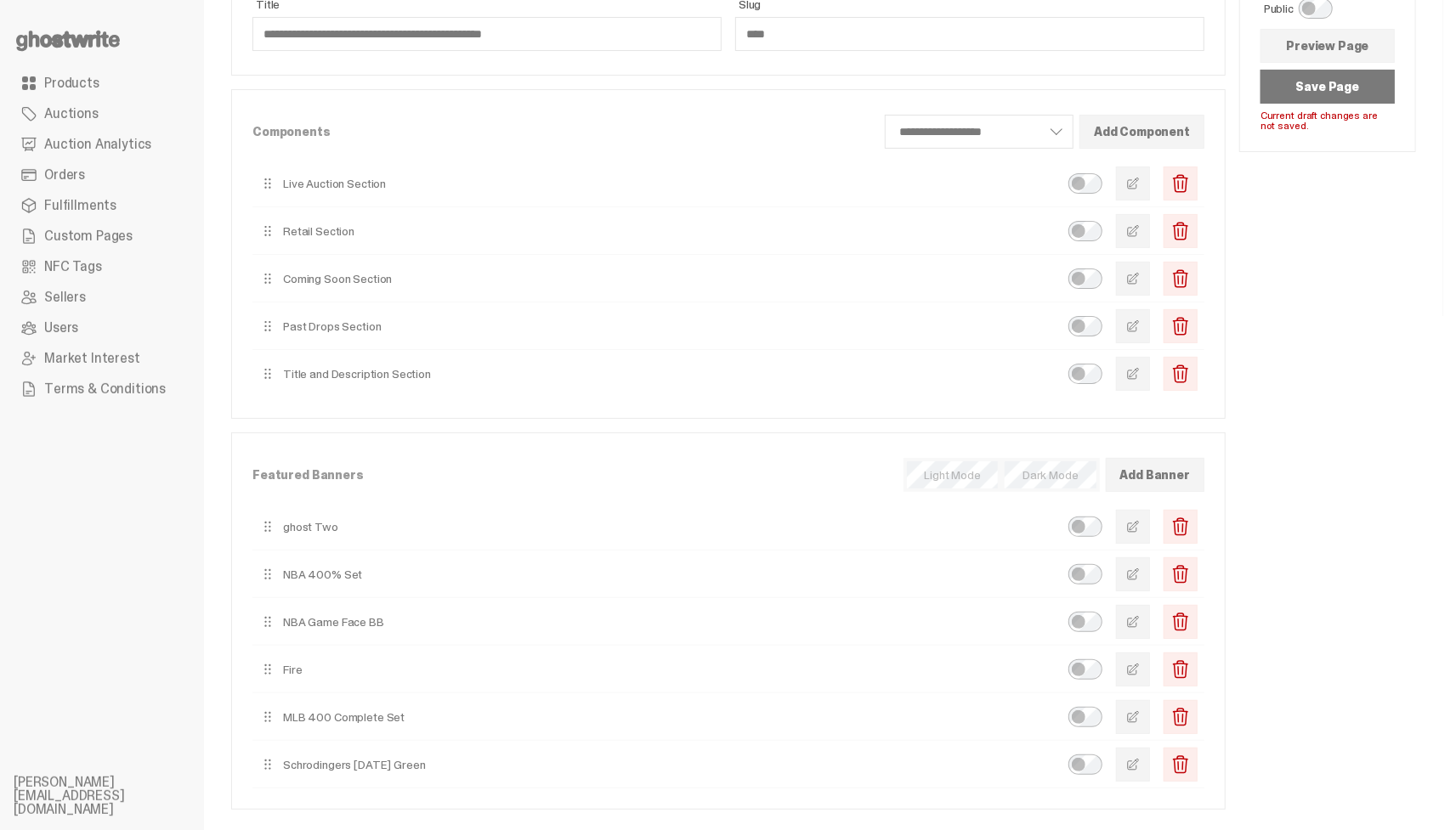
click at [1139, 572] on span "button" at bounding box center [1133, 574] width 14 height 14
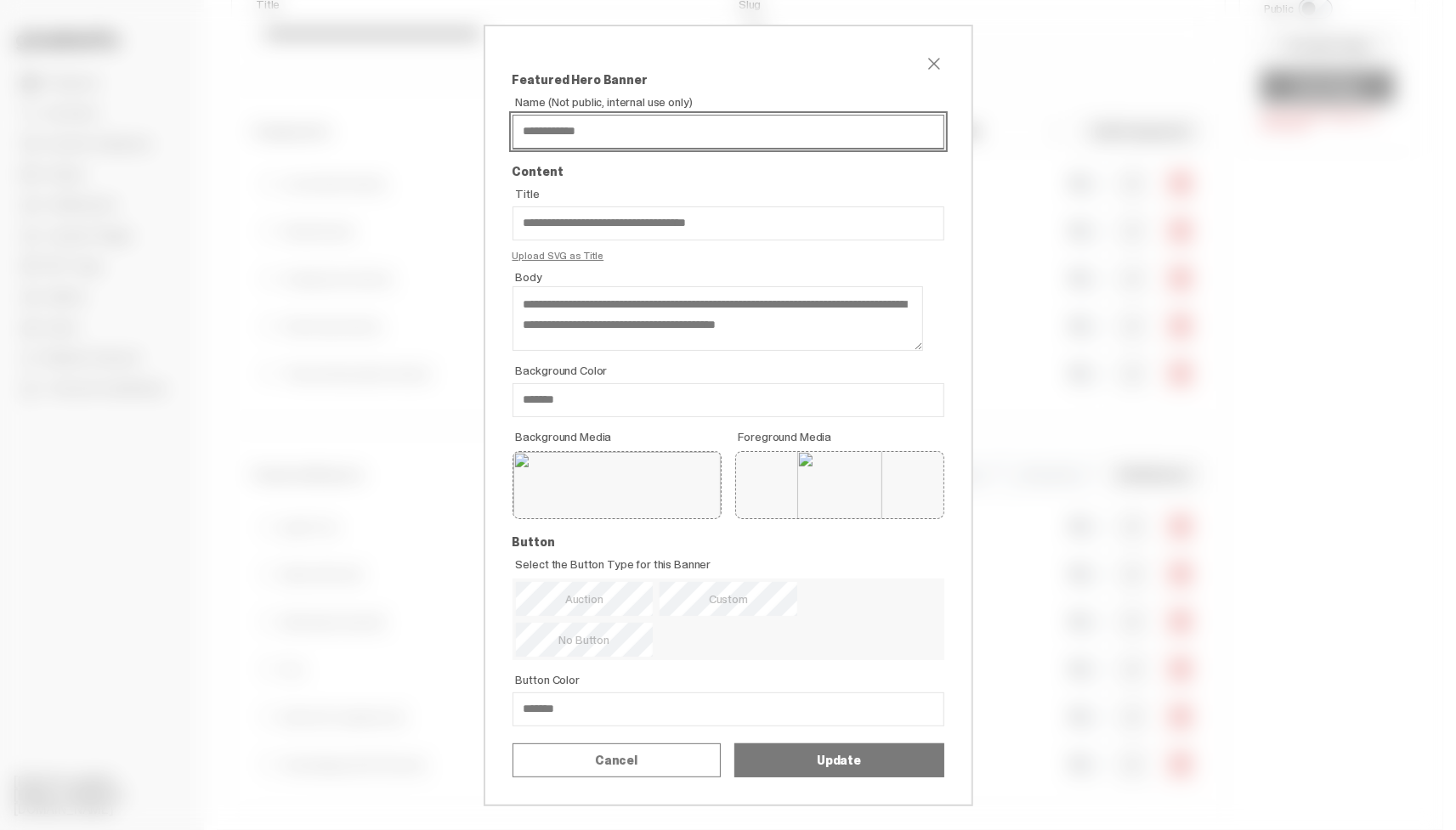
scroll to position [40, 0]
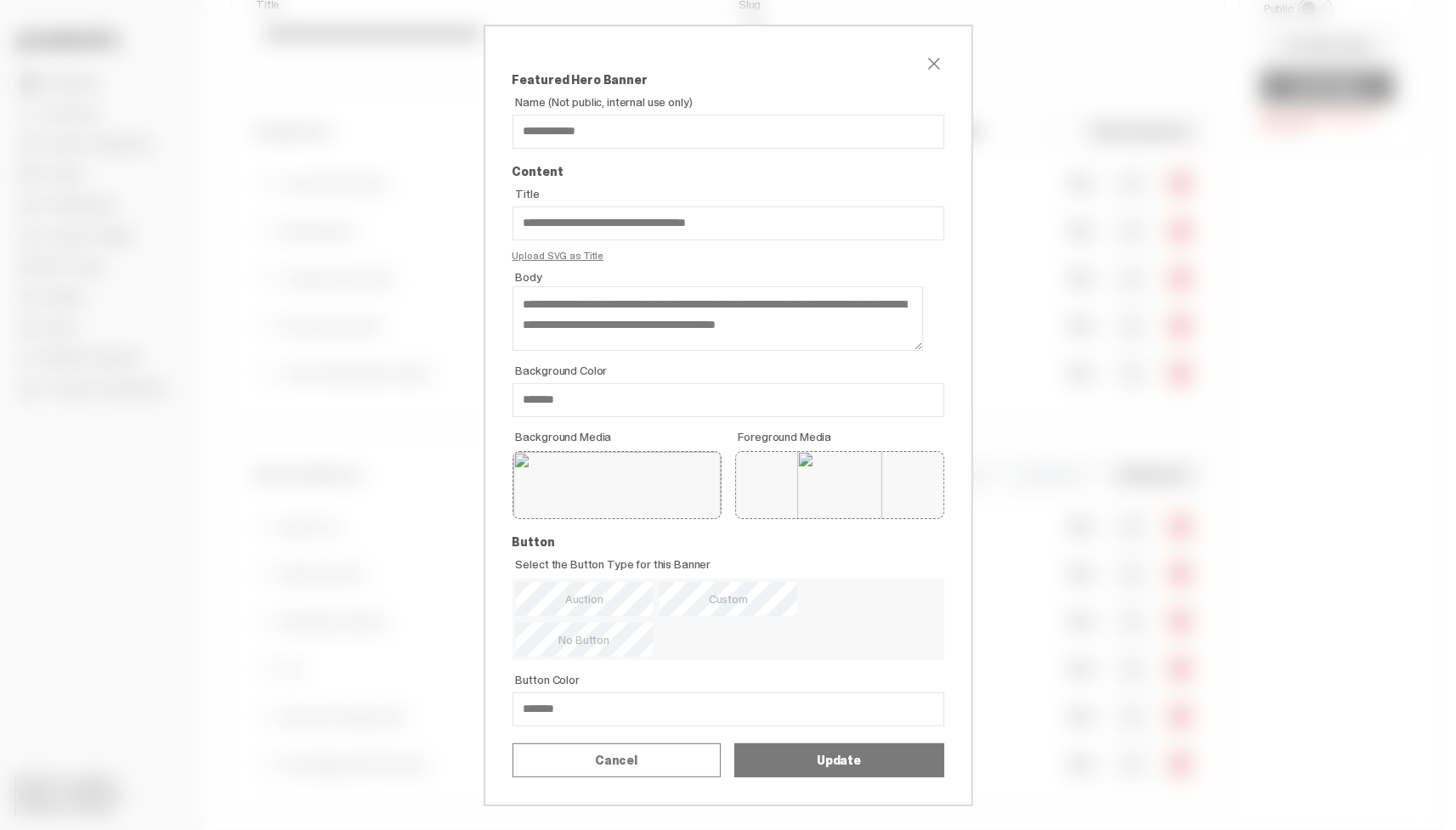
click at [0, 0] on input "**********" at bounding box center [0, 0] width 0 height 0
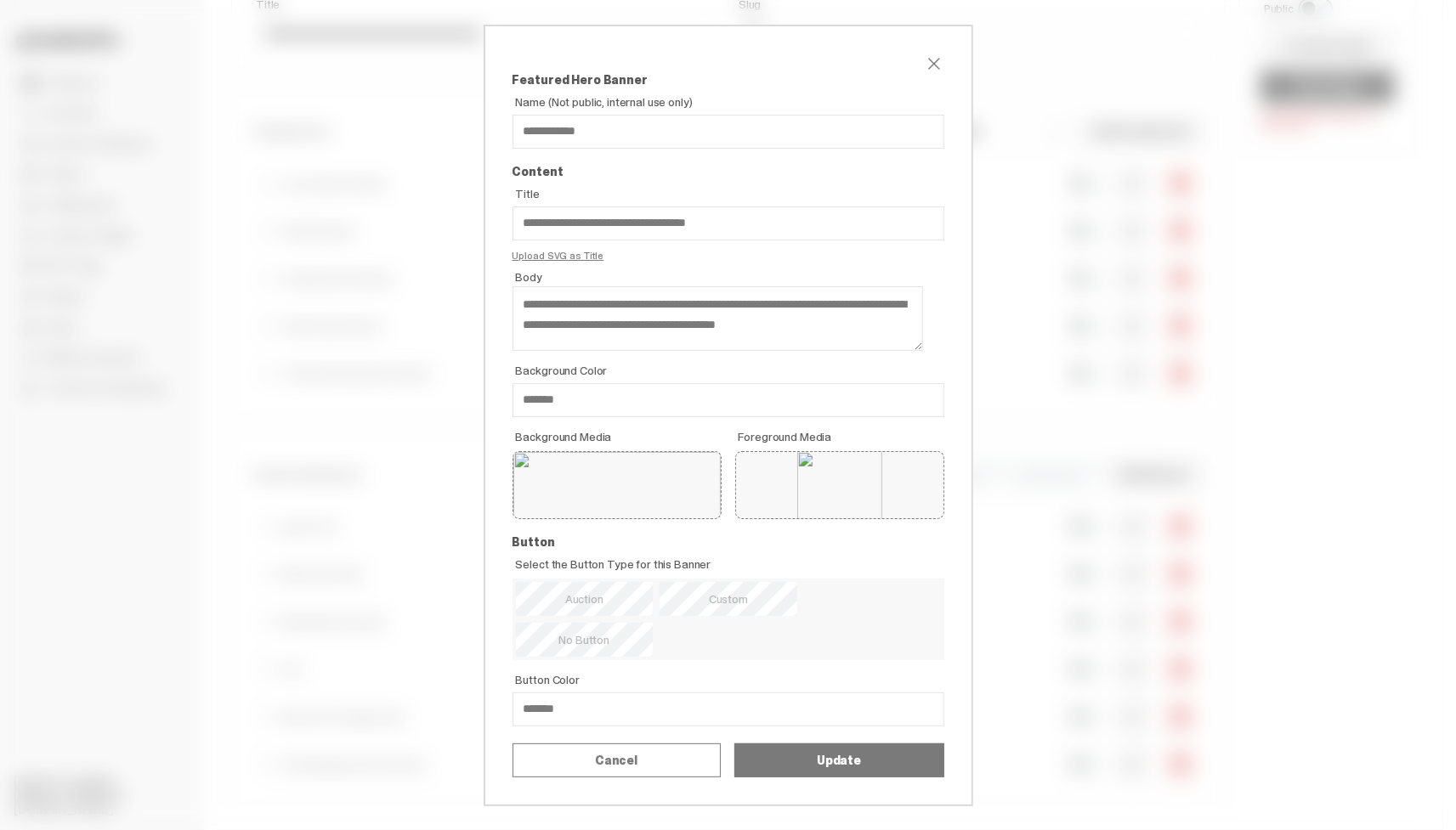
click at [0, 0] on input "**********" at bounding box center [0, 0] width 0 height 0
click at [837, 773] on button "Update" at bounding box center [839, 760] width 210 height 34
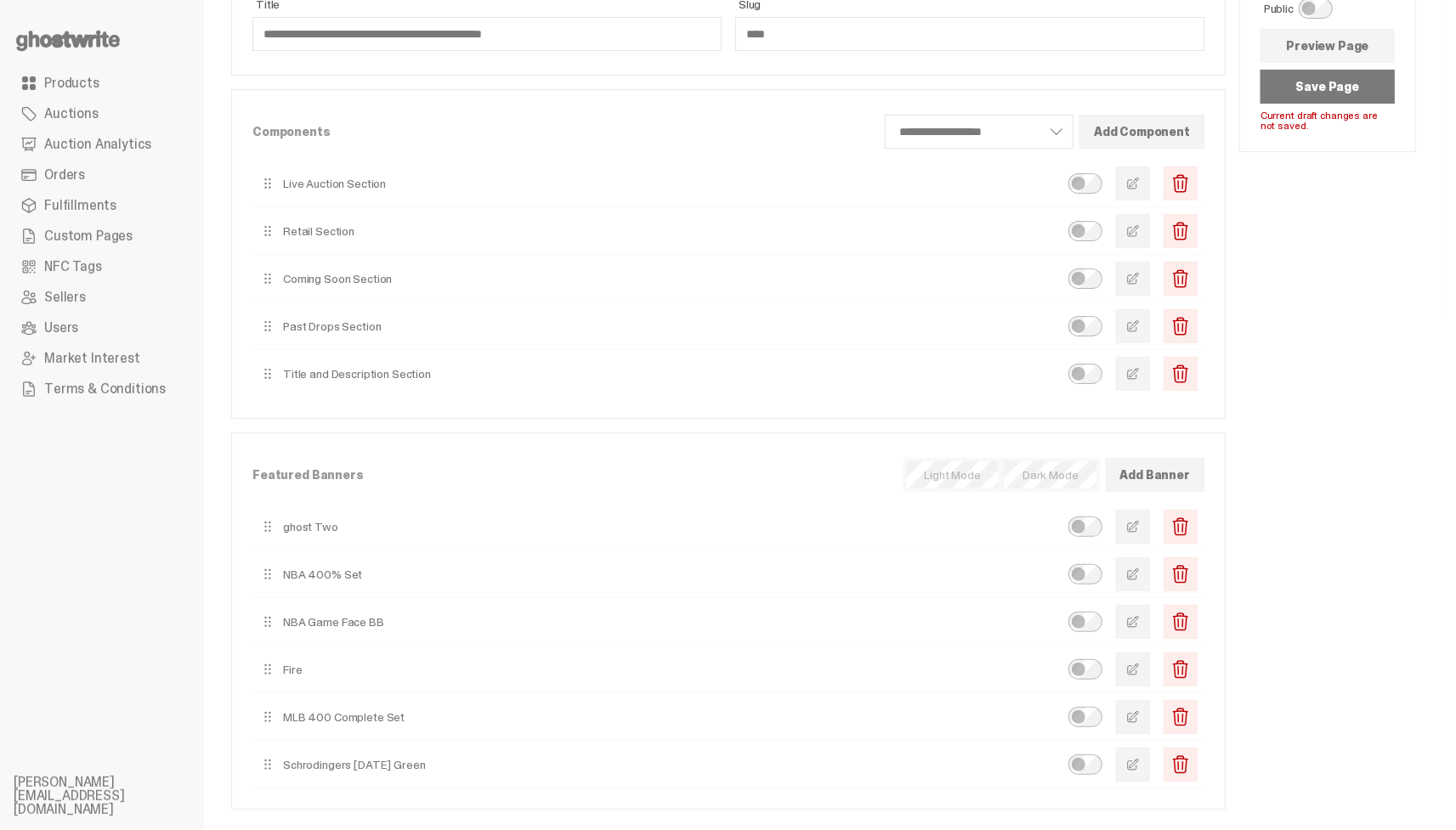
click at [1347, 74] on button "Save Page" at bounding box center [1328, 86] width 134 height 34
click at [1325, 93] on button "Save Page" at bounding box center [1328, 86] width 134 height 34
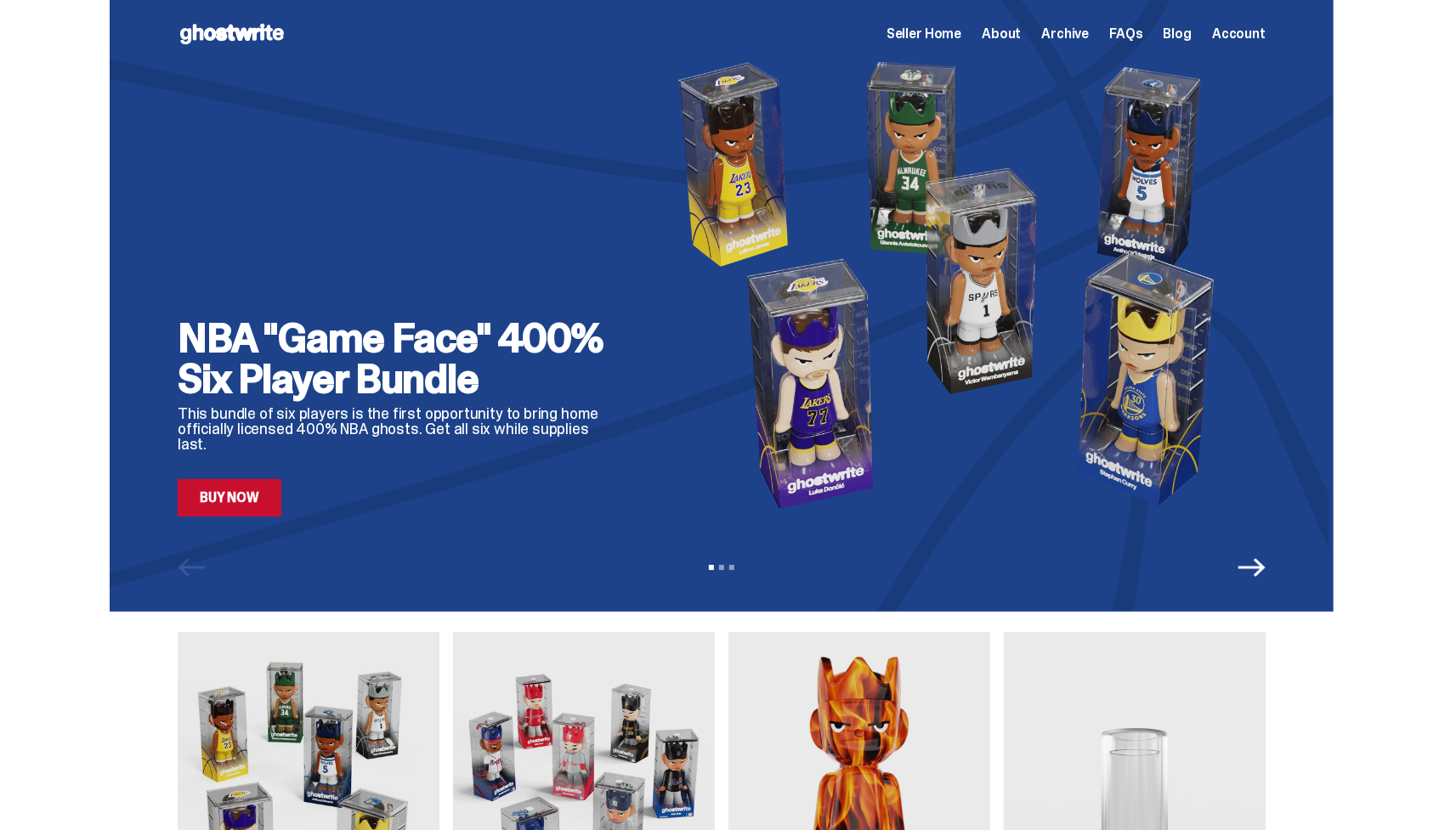
click at [266, 504] on link "Buy Now" at bounding box center [229, 498] width 104 height 38
click at [226, 505] on link "Buy Now" at bounding box center [229, 498] width 104 height 38
click at [961, 36] on span "Seller Home" at bounding box center [924, 34] width 75 height 14
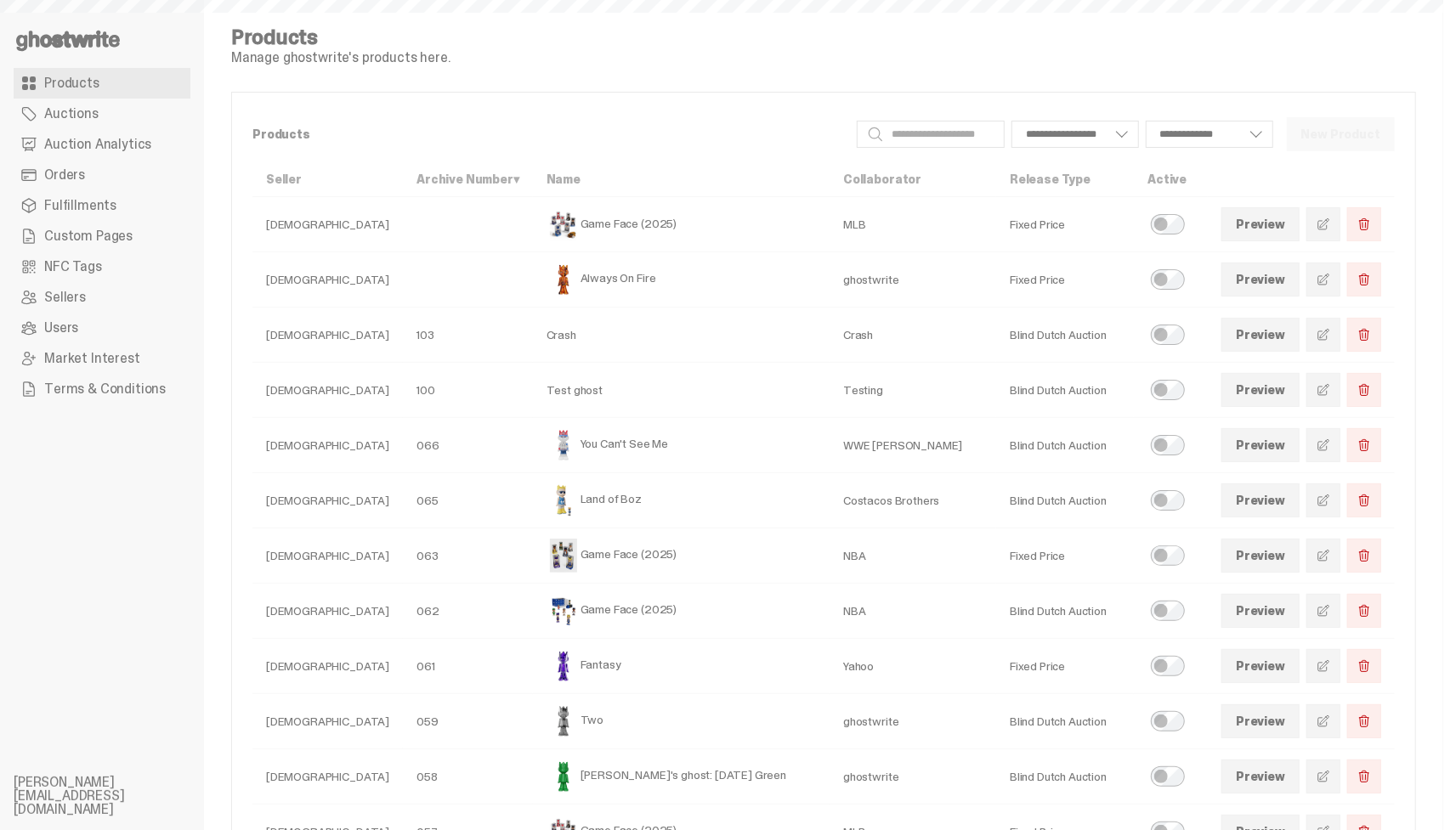
select select
click at [1337, 215] on link at bounding box center [1323, 224] width 34 height 34
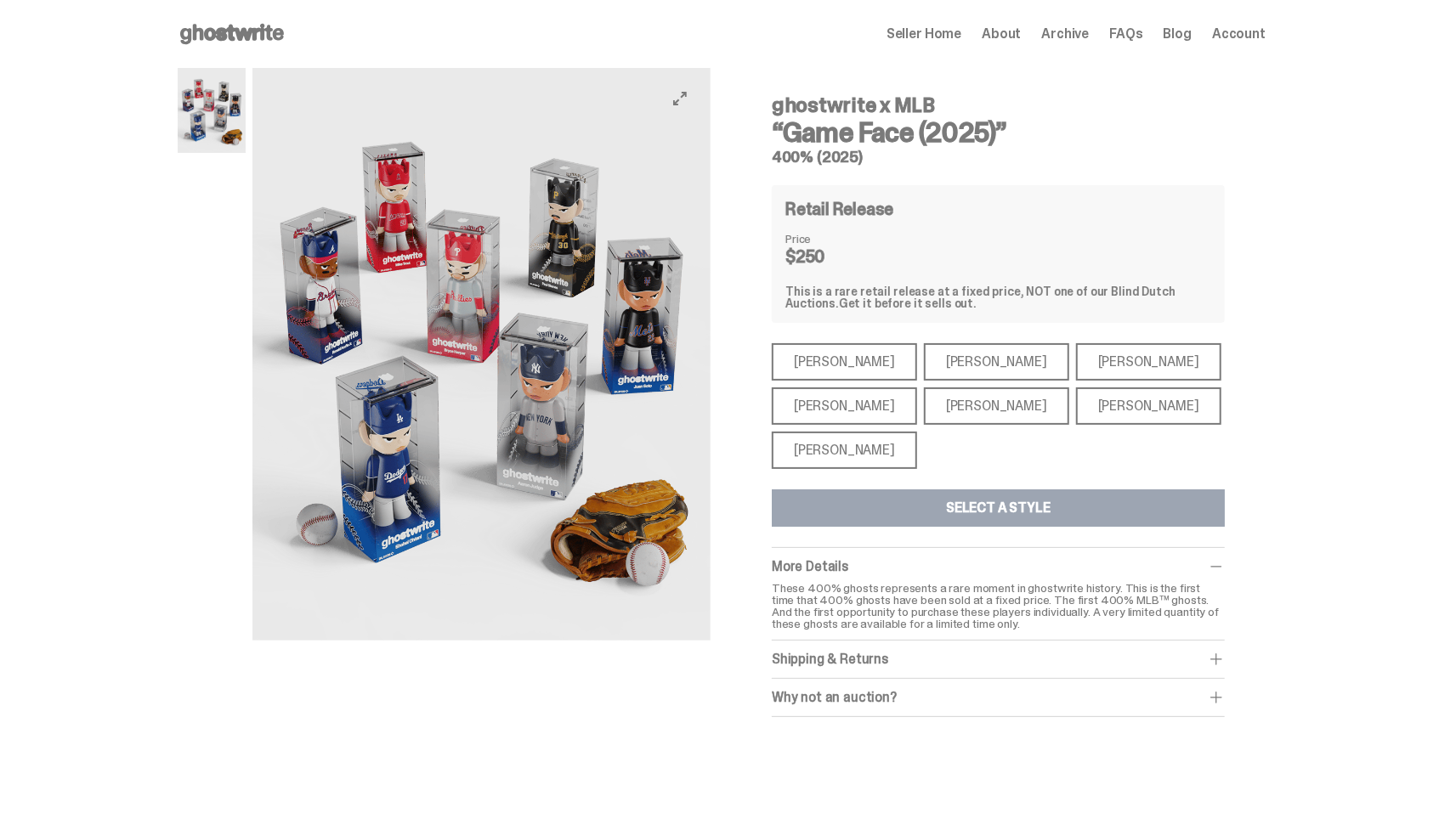
scroll to position [1, 0]
click at [903, 27] on div "Open main menu Home Seller Home About Archive FAQs Blog Account Seller Home Abo…" at bounding box center [722, 33] width 1088 height 28
click at [912, 29] on span "Seller Home" at bounding box center [924, 33] width 75 height 14
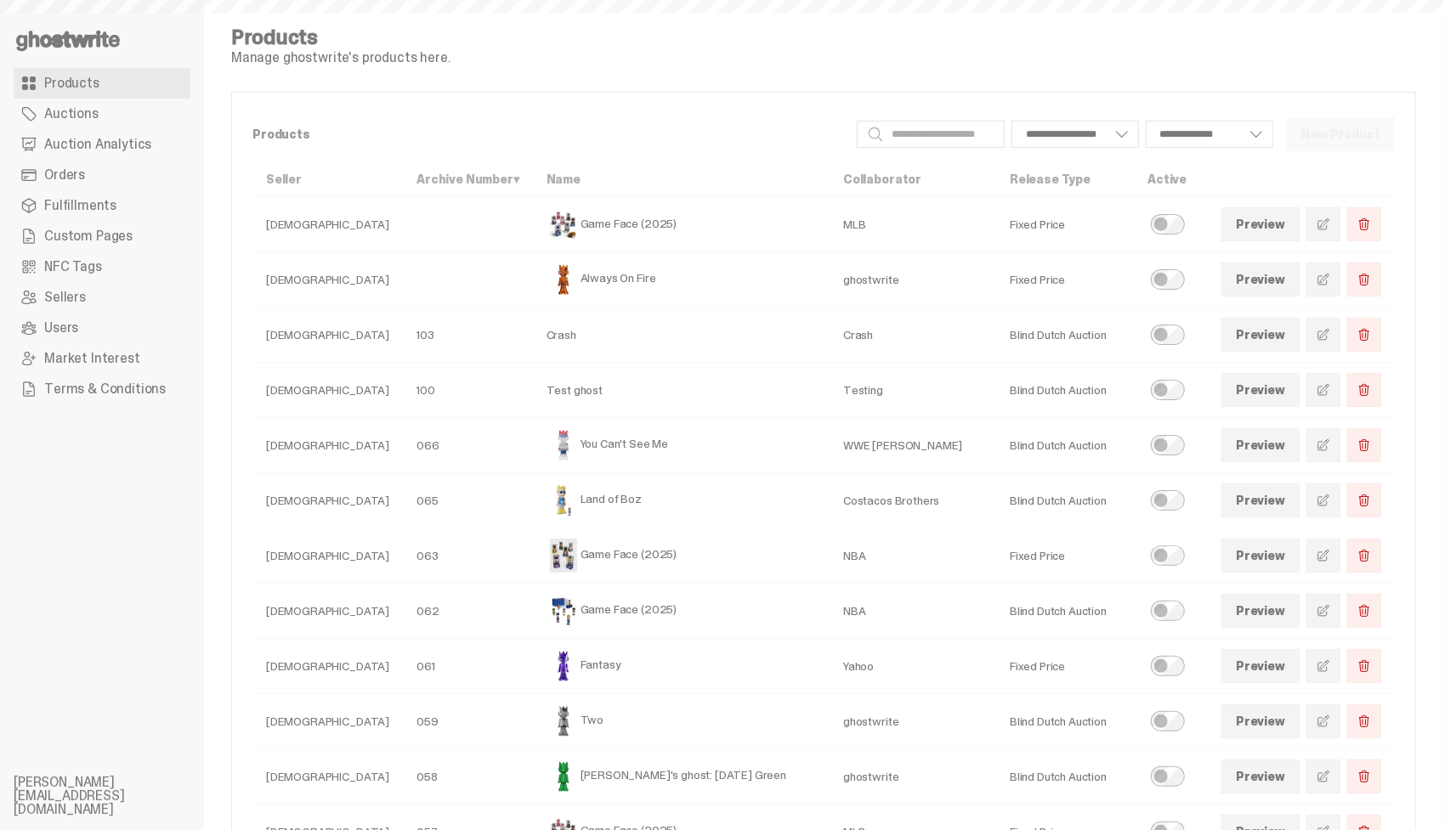
select select
click at [913, 150] on div "**********" at bounding box center [823, 134] width 1142 height 42
click at [905, 134] on input "Search" at bounding box center [930, 135] width 148 height 28
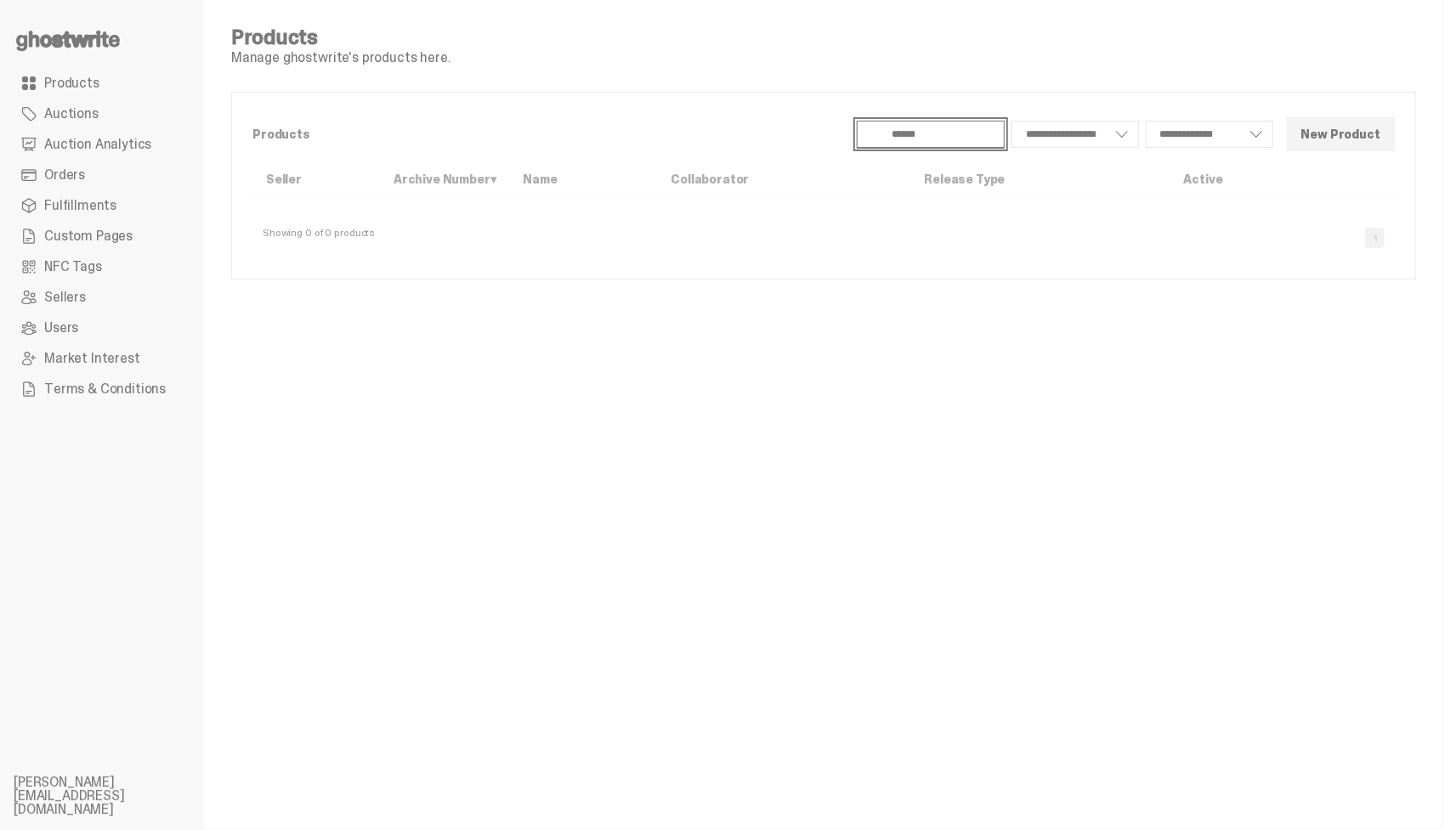
click at [896, 125] on input "******" at bounding box center [930, 135] width 148 height 28
type input "*"
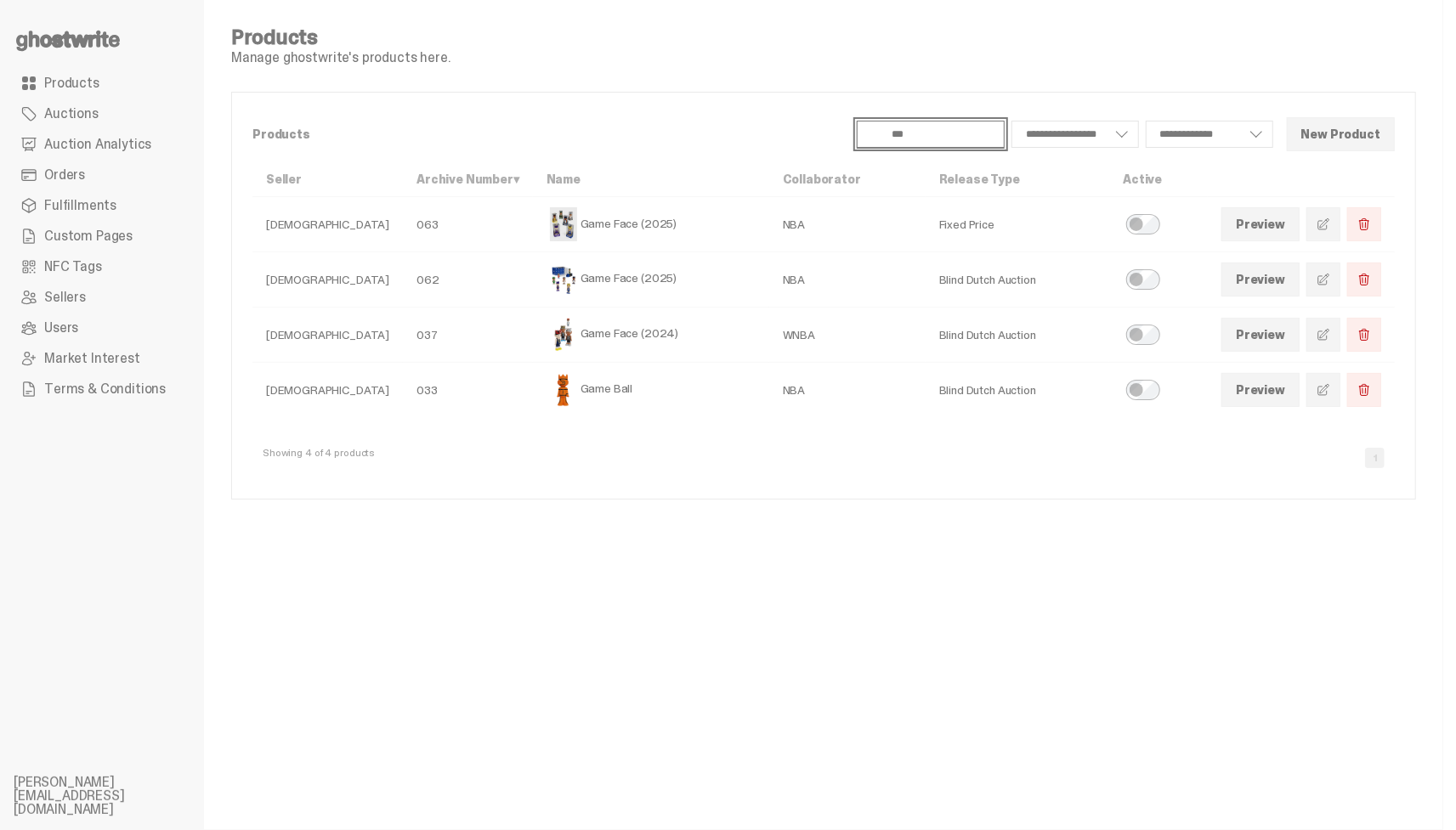
type input "***"
click at [760, 76] on div "**********" at bounding box center [824, 263] width 1185 height 472
click at [1328, 227] on link at bounding box center [1323, 224] width 34 height 34
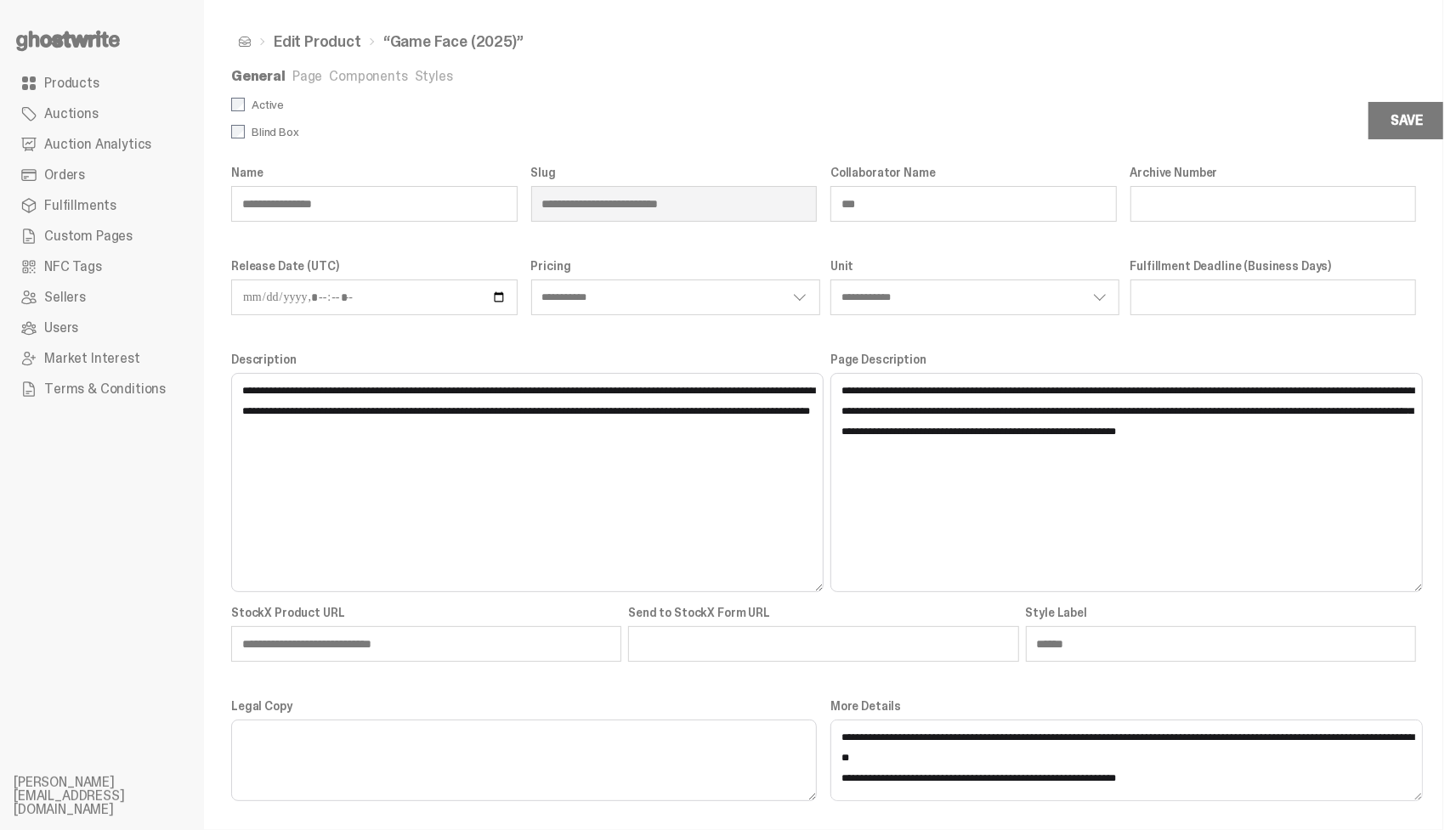
click at [256, 111] on label "Active" at bounding box center [528, 105] width 593 height 14
select select "**********"
click at [1405, 126] on div "Save" at bounding box center [1406, 120] width 32 height 14
select select "**********"
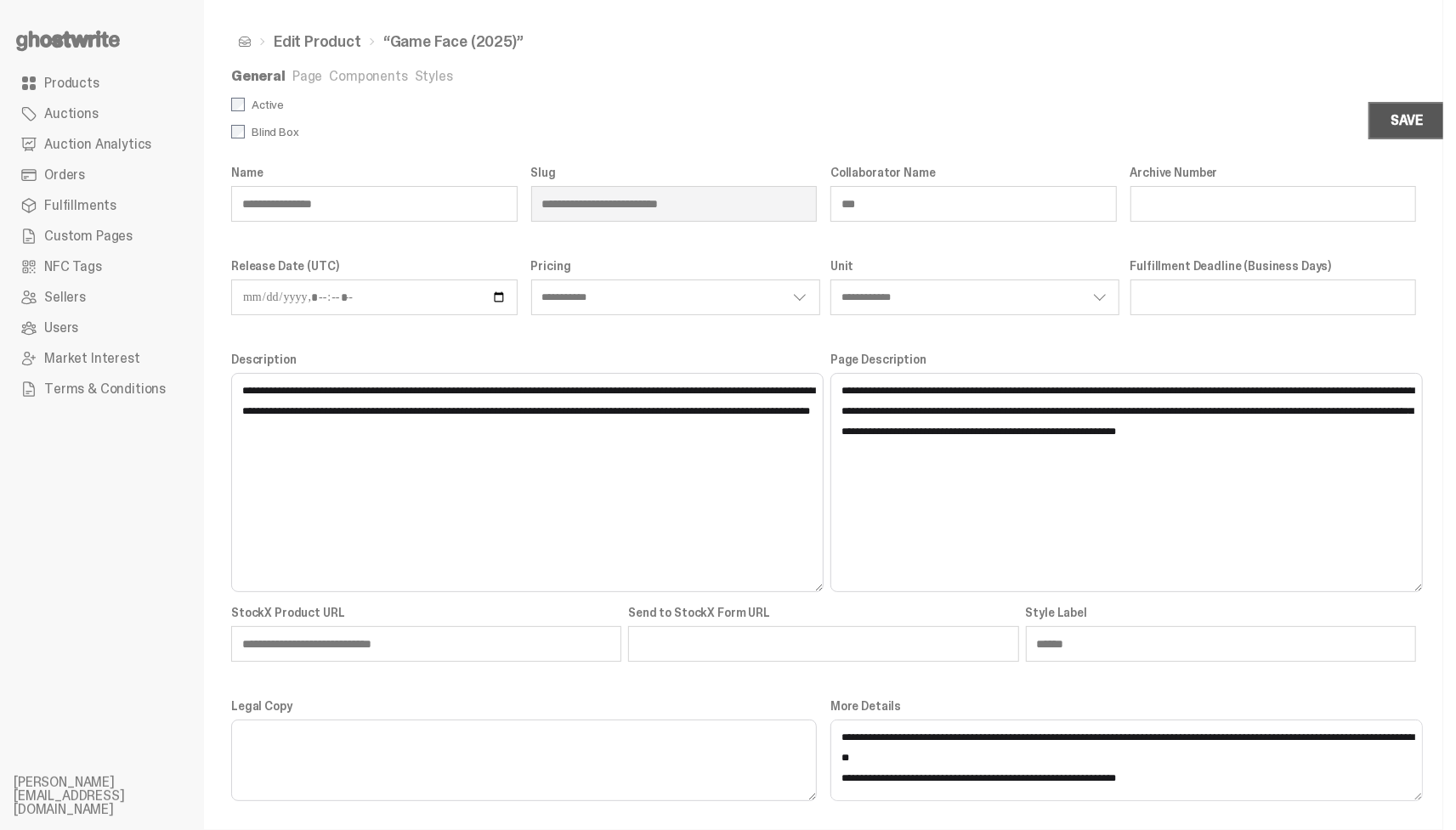
select select "**********"
click at [264, 104] on label "Active" at bounding box center [528, 105] width 593 height 14
select select "**********"
click at [1417, 122] on div "Save" at bounding box center [1406, 120] width 32 height 14
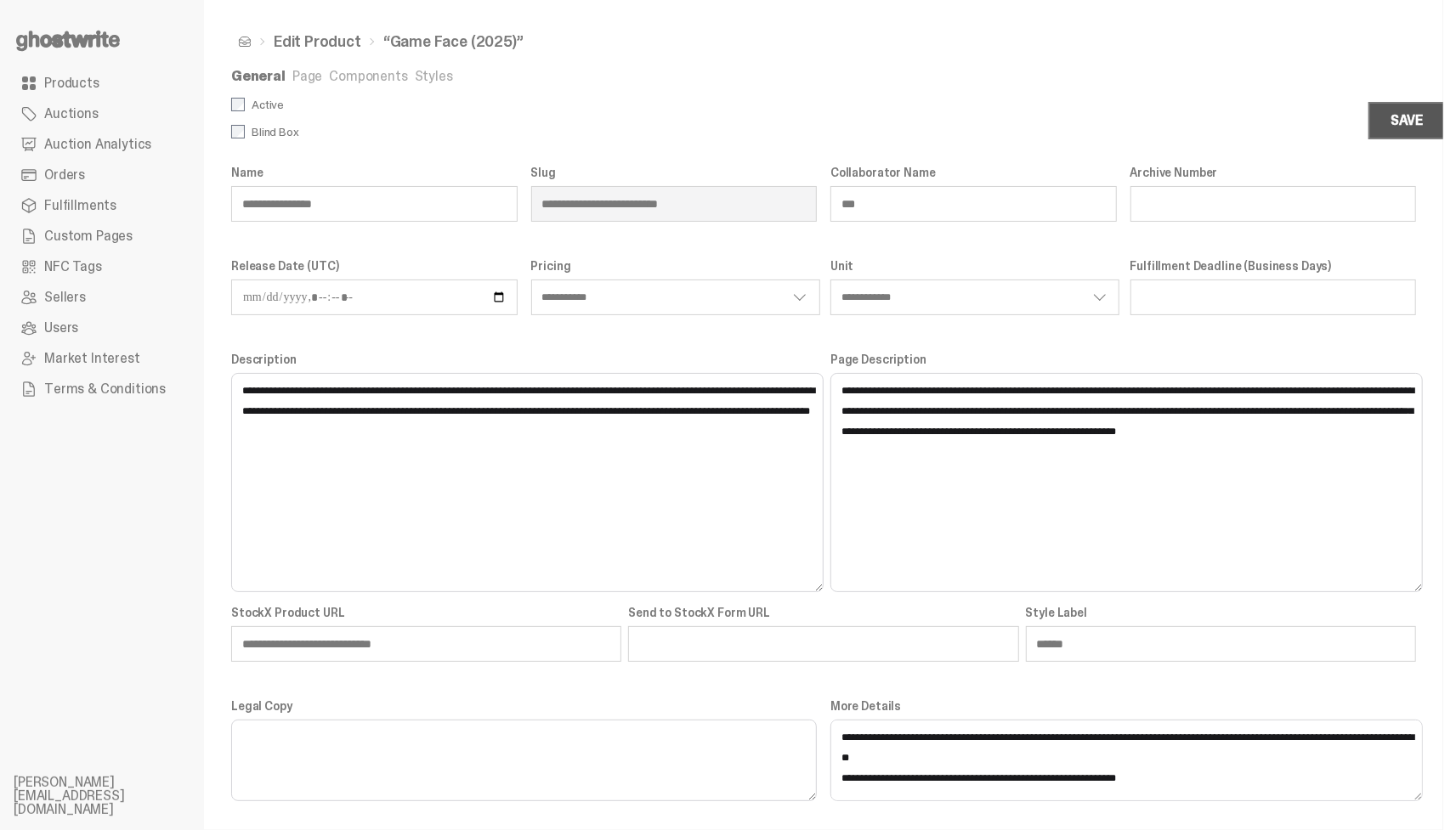
select select "**********"
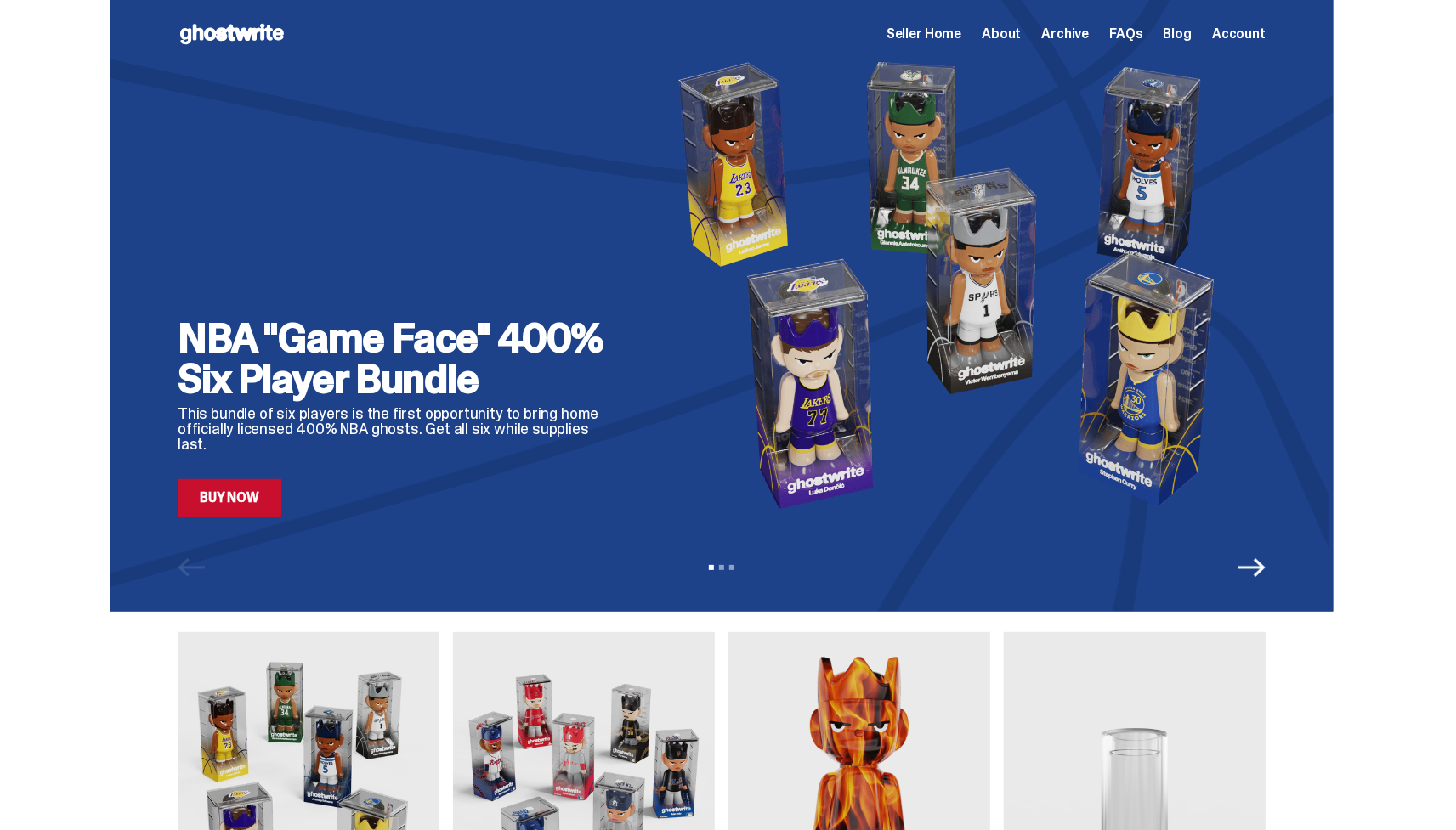
click at [238, 504] on link "Buy Now" at bounding box center [229, 498] width 104 height 38
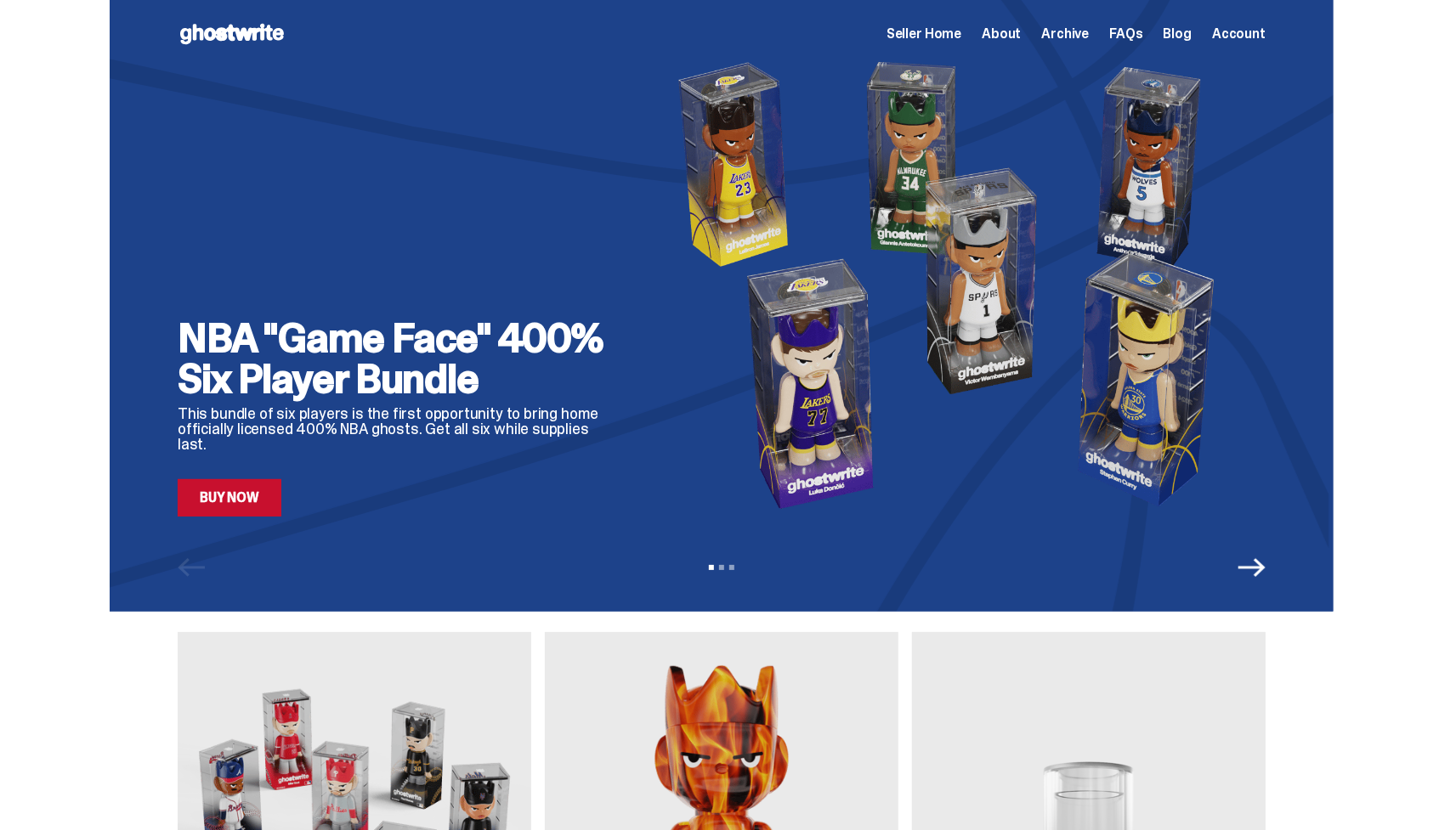
click at [229, 518] on div "NBA "Game Face" 400% Six Player Bundle This bundle of six players is the first …" at bounding box center [722, 305] width 1224 height 612
click at [221, 495] on link "Buy Now" at bounding box center [229, 498] width 104 height 38
click at [208, 487] on link "Buy Now" at bounding box center [229, 498] width 104 height 38
click at [278, 49] on div "Open main menu Home Seller Home About Archive FAQs Blog Account Seller Home Abo…" at bounding box center [722, 34] width 1088 height 68
click at [260, 22] on icon at bounding box center [232, 34] width 109 height 28
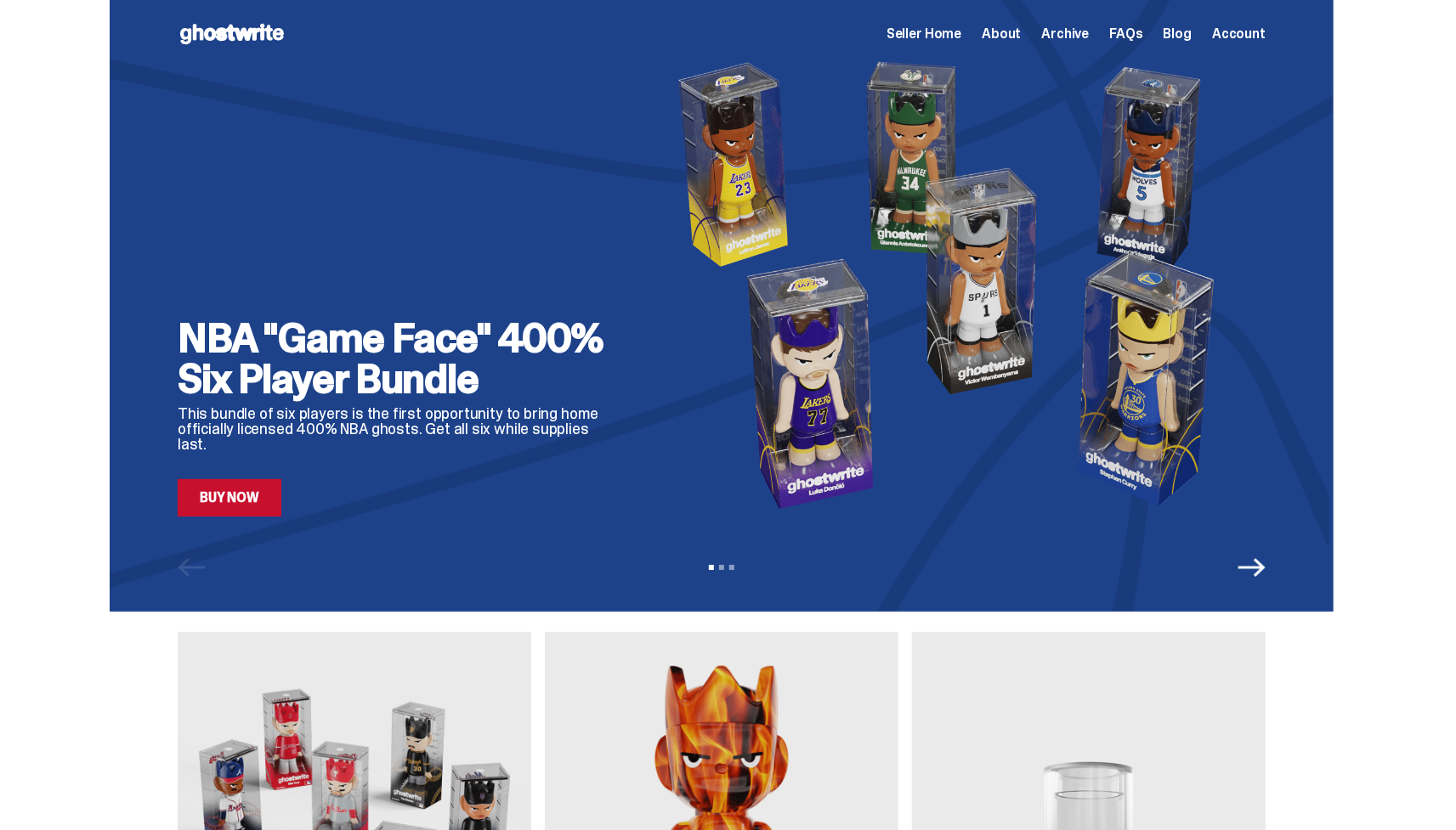
click at [218, 501] on link "Buy Now" at bounding box center [229, 498] width 104 height 38
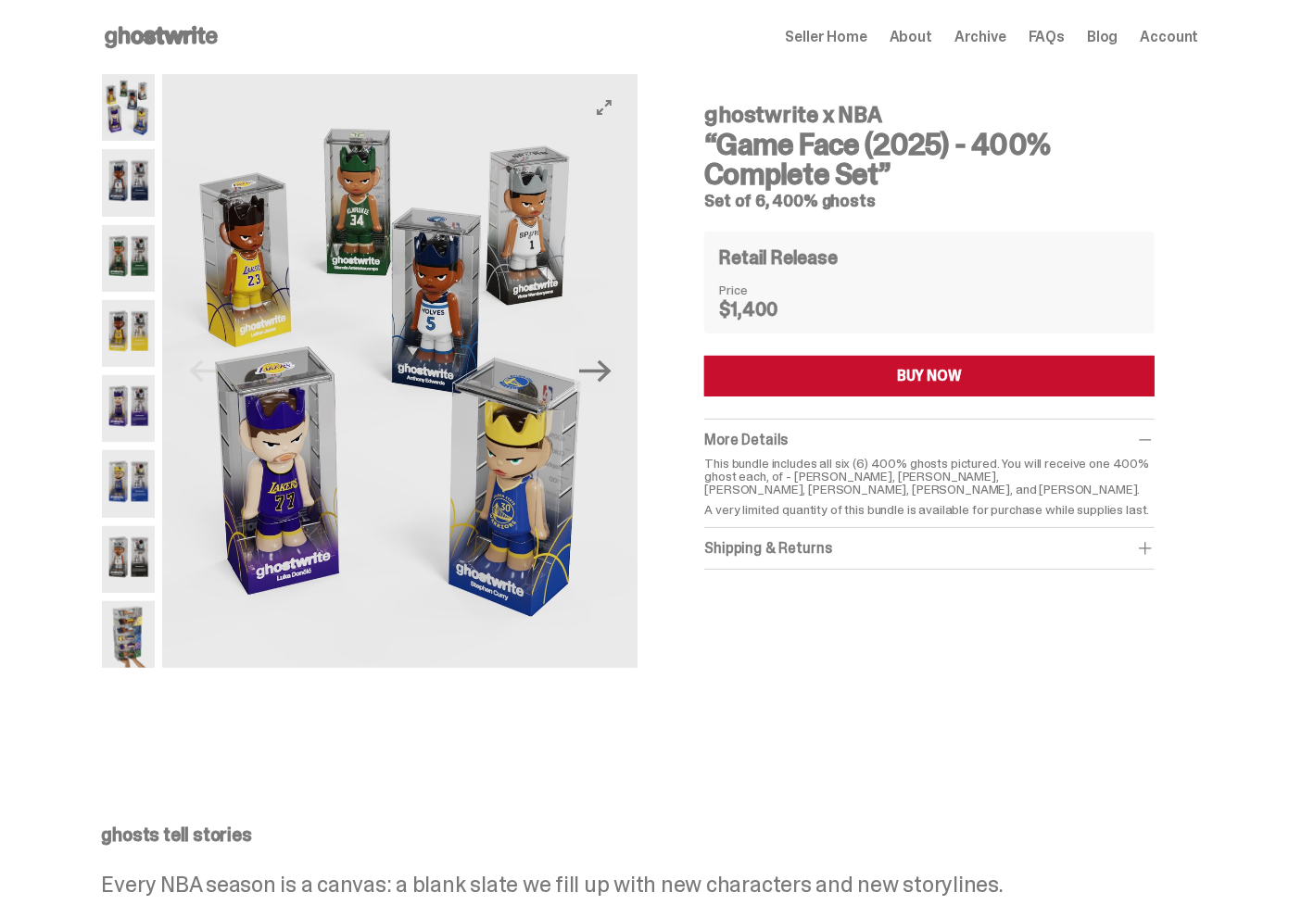
click at [347, 280] on img at bounding box center [399, 371] width 475 height 594
click at [829, 50] on div "Open main menu Home Seller Home About Archive FAQs Blog Account Seller Home Abo…" at bounding box center [650, 37] width 1097 height 30
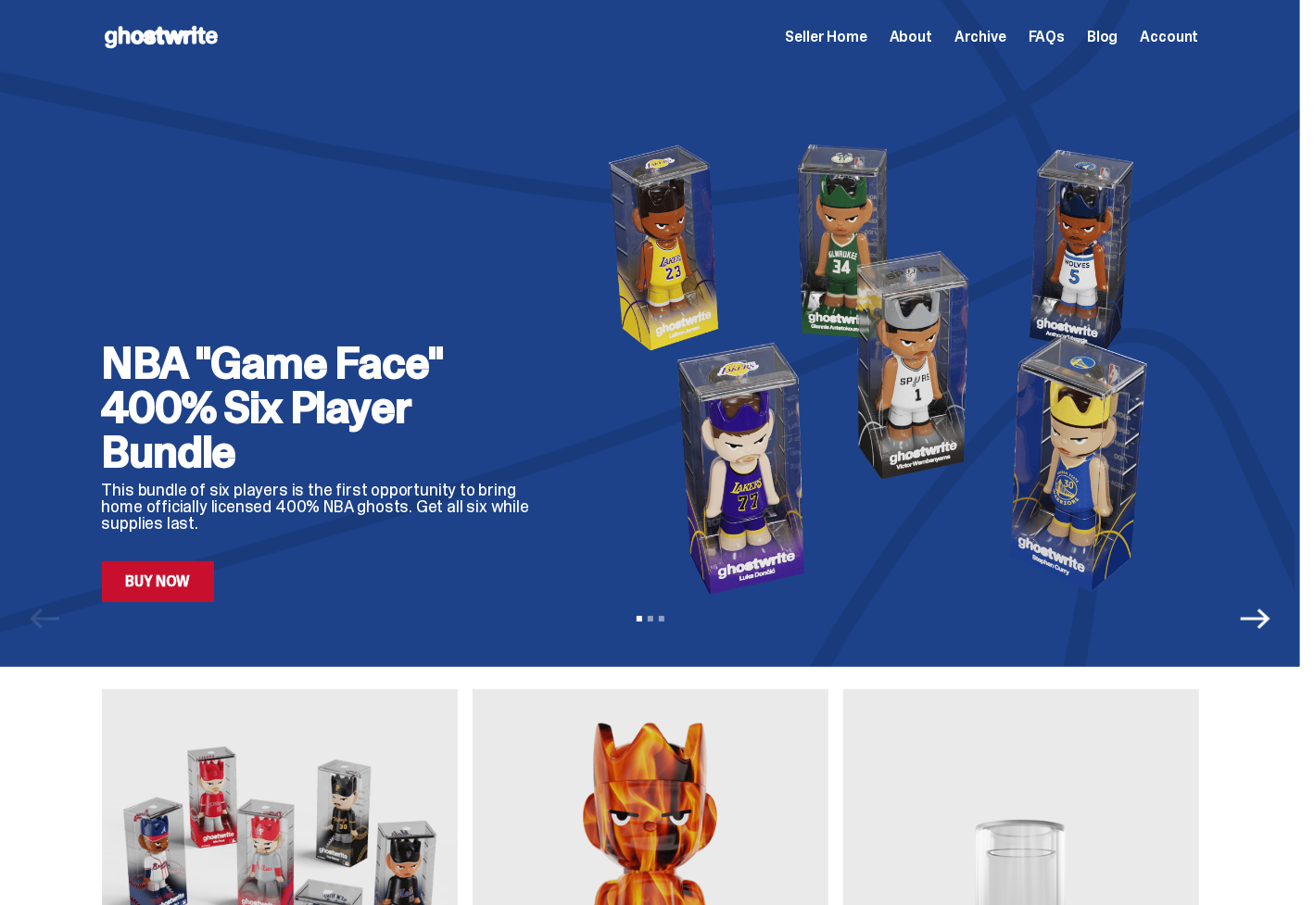
click at [193, 600] on link "Buy Now" at bounding box center [158, 581] width 113 height 41
click at [1254, 620] on div "View slide 1 View slide 2 View slide 3" at bounding box center [650, 619] width 1300 height 30
click at [1259, 619] on icon "Next" at bounding box center [1256, 619] width 30 height 20
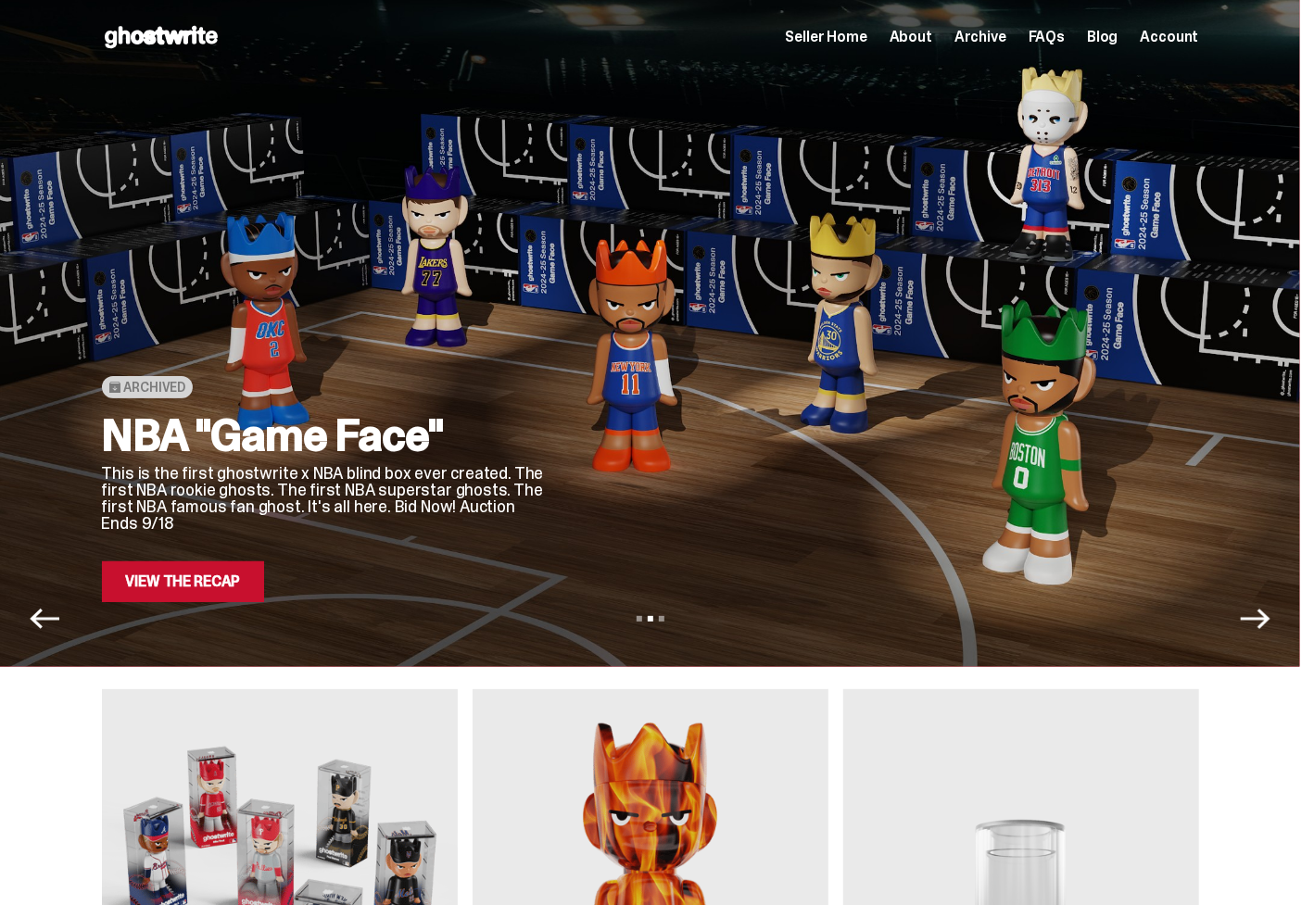
click at [170, 603] on div "Archived NBA "Game Face" This is the first ghostwrite x NBA blind box ever crea…" at bounding box center [650, 333] width 1300 height 667
click at [162, 585] on link "View the Recap" at bounding box center [183, 581] width 163 height 41
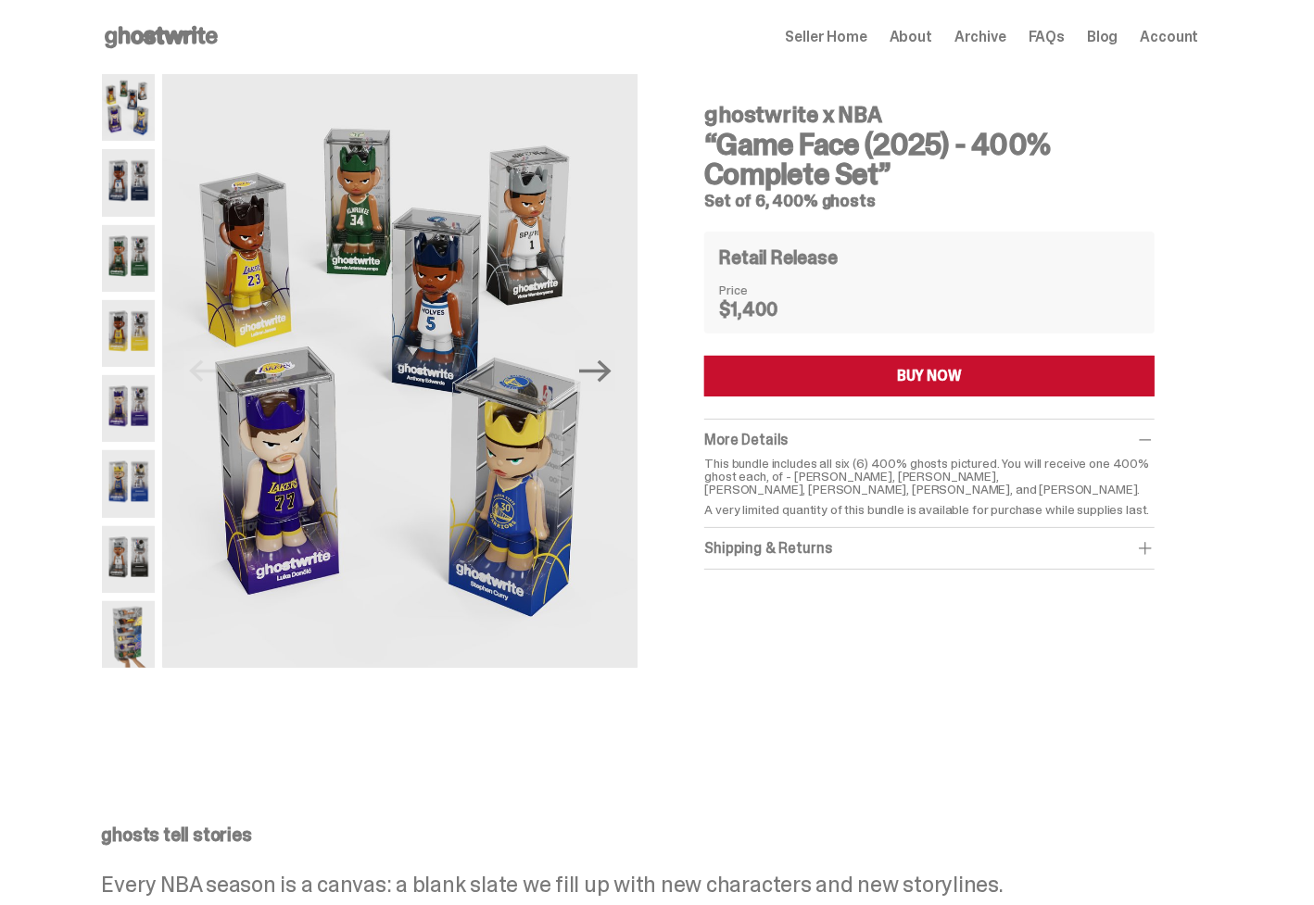
click at [822, 38] on span "Seller Home" at bounding box center [827, 37] width 82 height 15
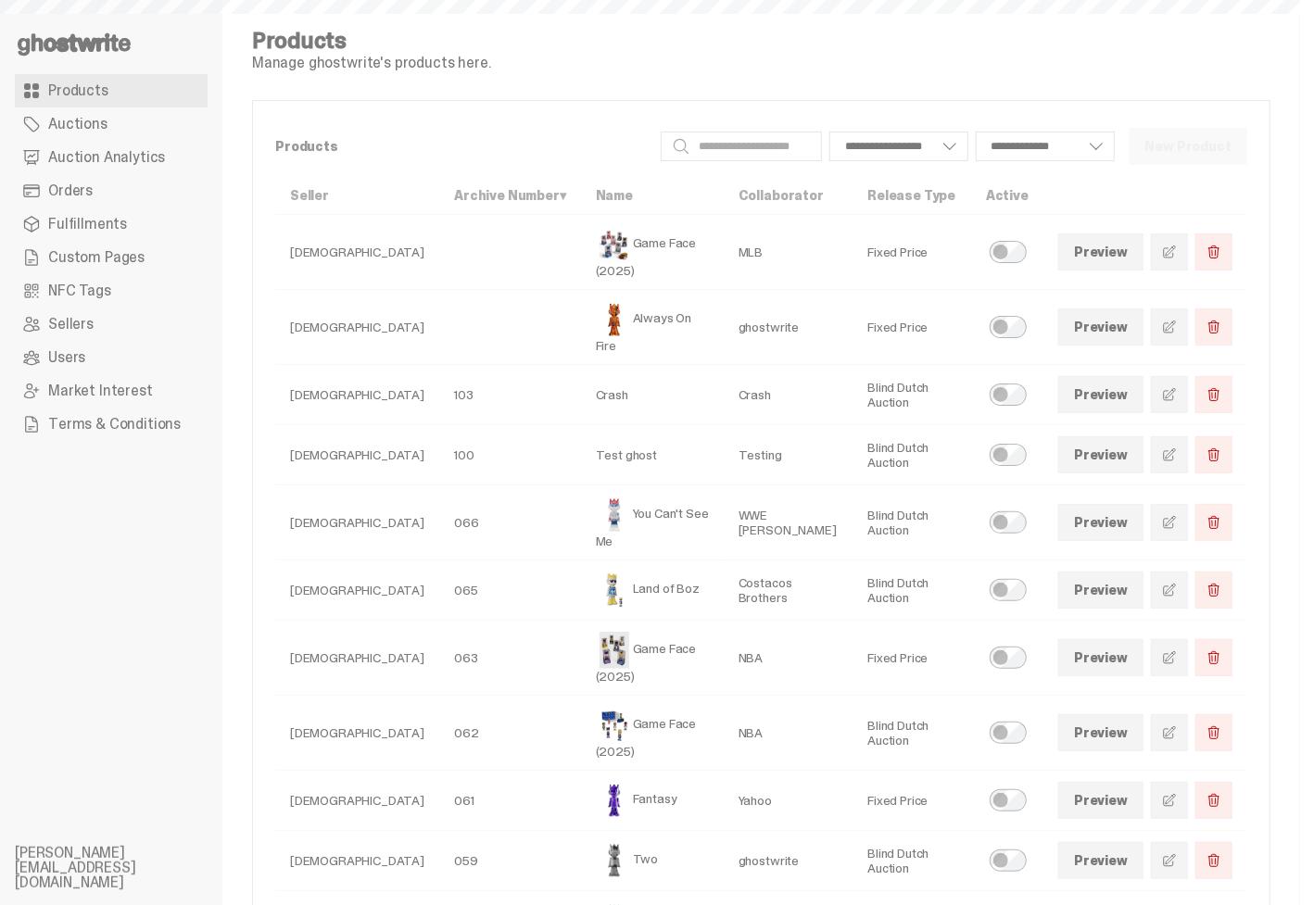
select select
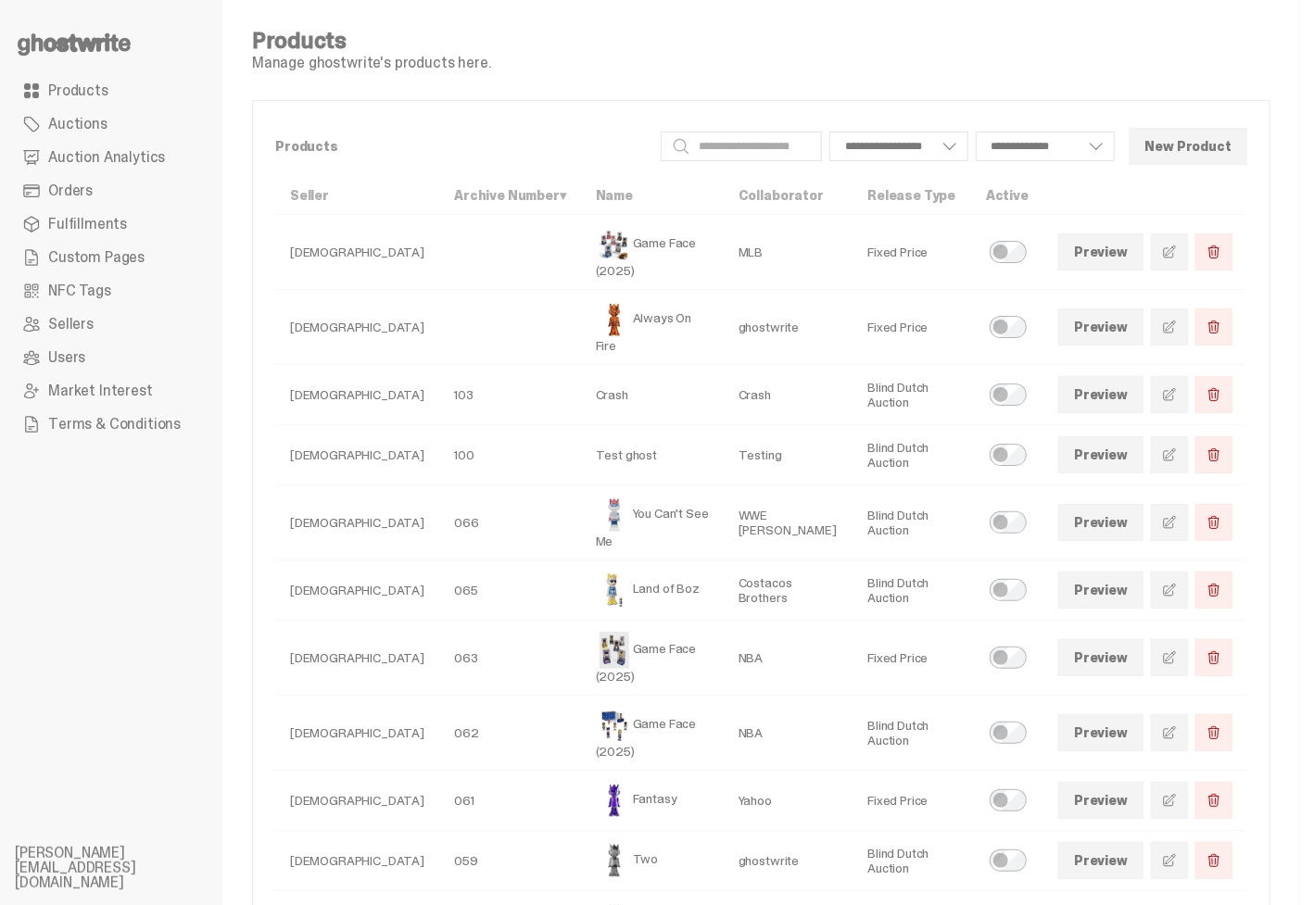
select select
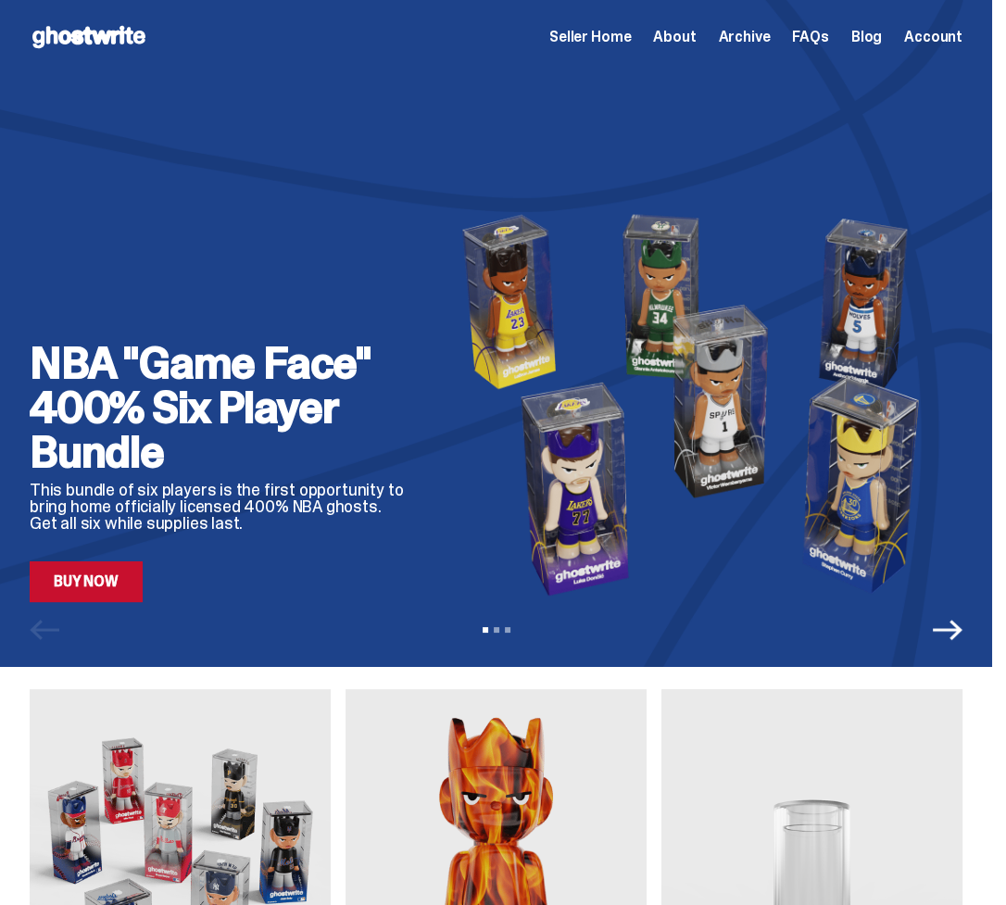
click at [66, 602] on link "Buy Now" at bounding box center [86, 581] width 113 height 41
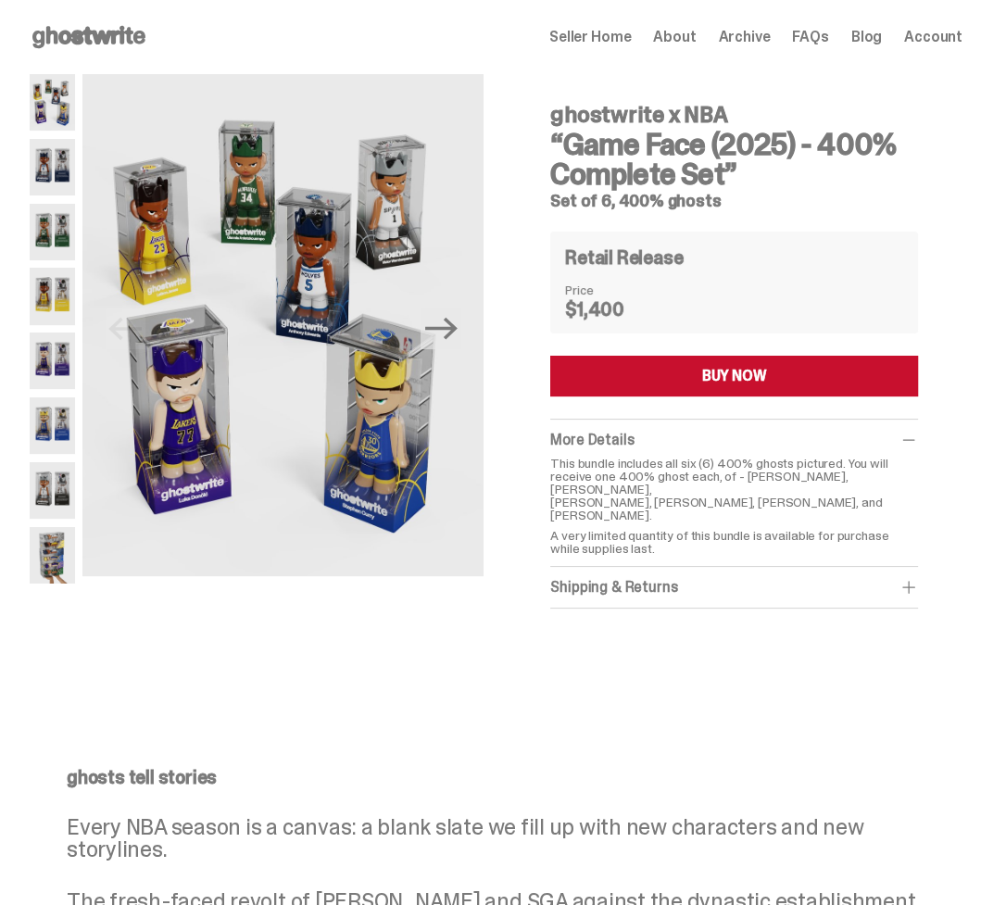
click at [67, 174] on img at bounding box center [52, 167] width 45 height 57
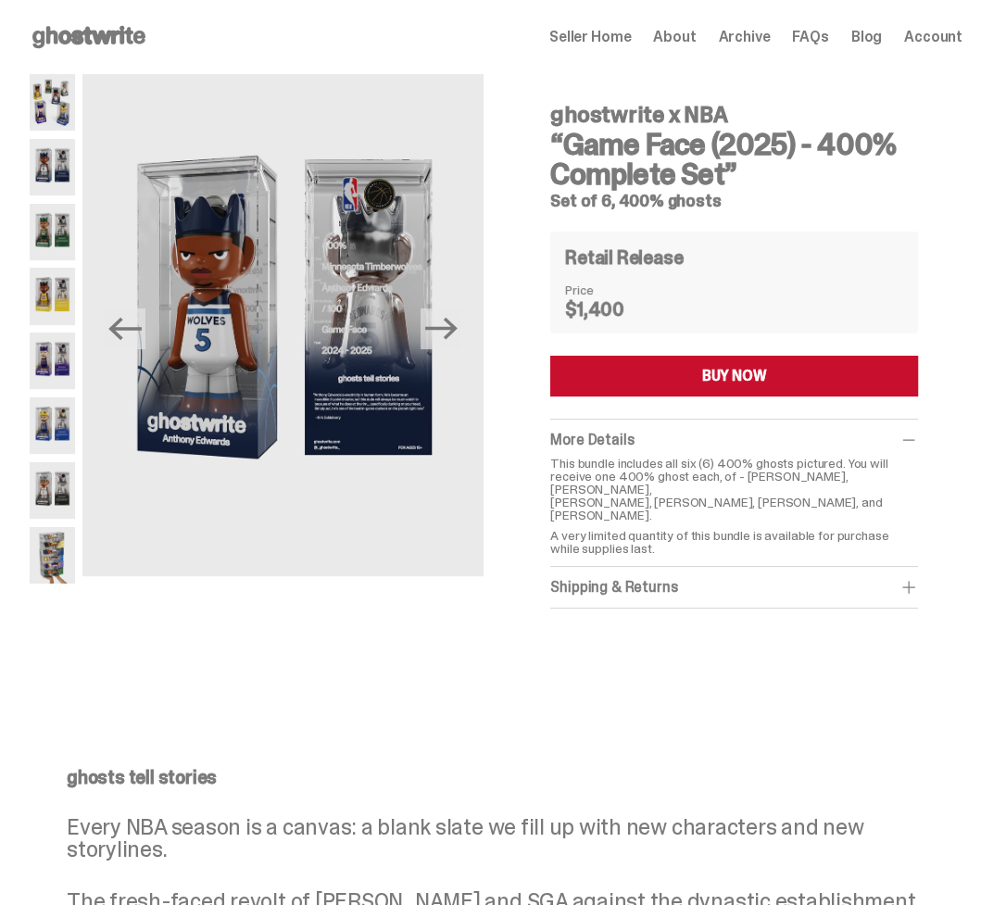
click at [66, 180] on img at bounding box center [52, 167] width 45 height 57
click at [633, 600] on div "Shipping & Returns $75 shipping fee per item. 1-2 Weeks Shipping. No returns. F…" at bounding box center [734, 588] width 368 height 42
click at [628, 595] on div "Shipping & Returns" at bounding box center [734, 587] width 368 height 19
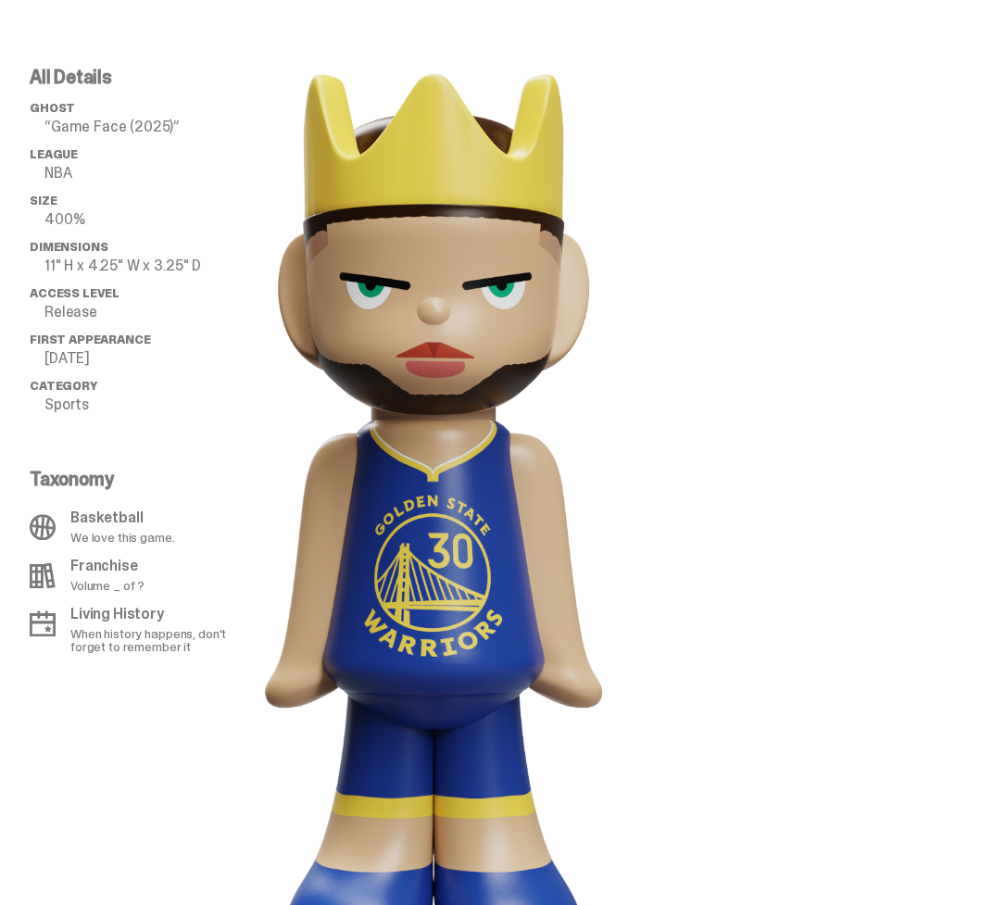
scroll to position [1264, 0]
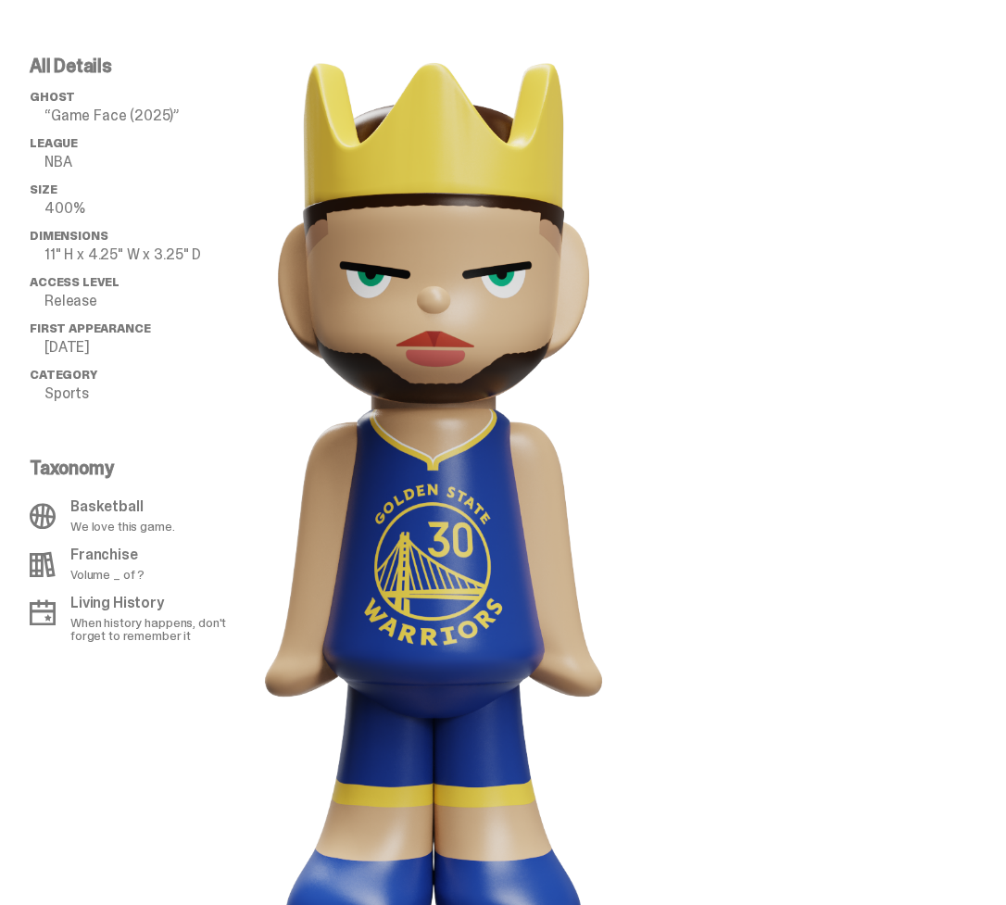
scroll to position [240, 0]
